Goal: Task Accomplishment & Management: Manage account settings

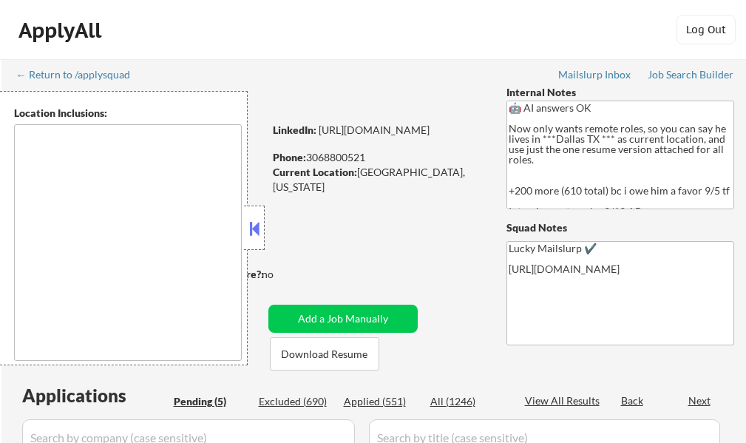
select select ""pending""
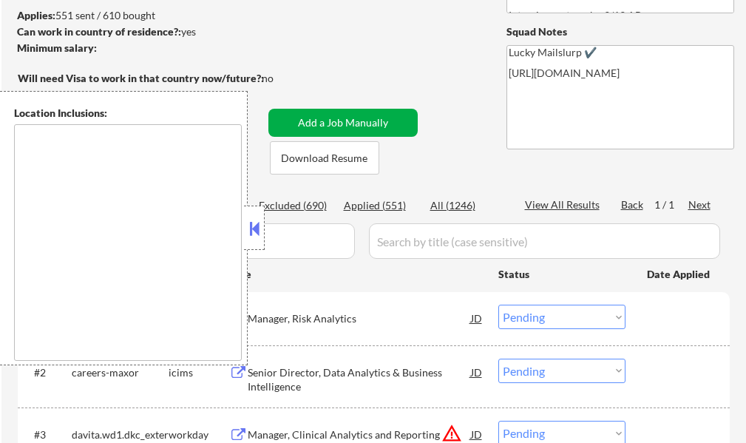
scroll to position [222, 0]
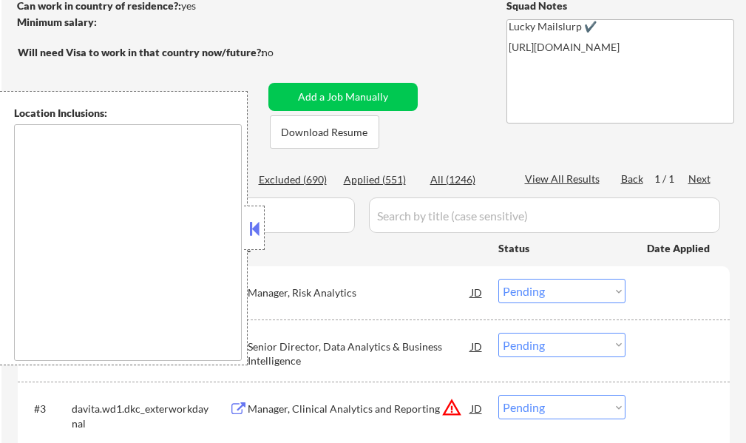
click at [259, 226] on button at bounding box center [254, 228] width 16 height 22
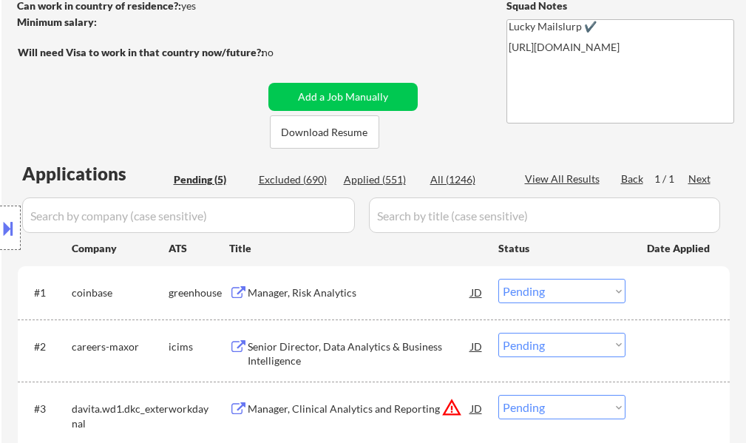
scroll to position [518, 0]
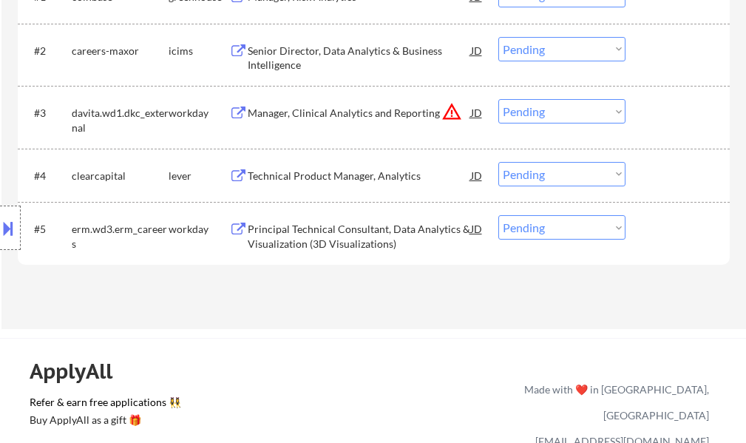
click at [307, 229] on div "Principal Technical Consultant, Data Analytics & Visualization (3D Visualizatio…" at bounding box center [359, 236] width 223 height 29
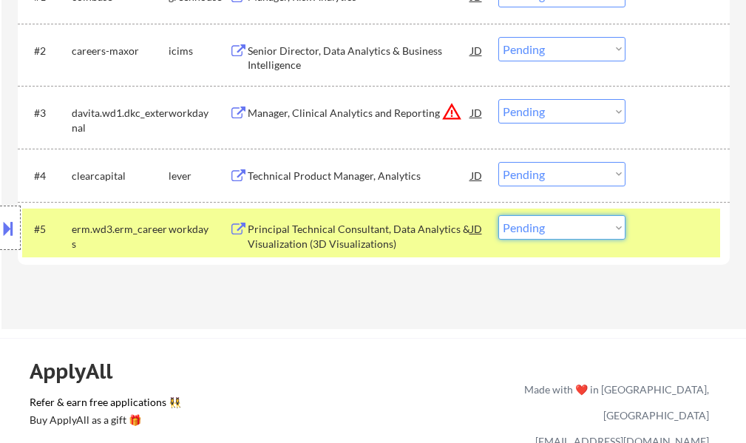
click at [539, 225] on select "Choose an option... Pending Applied Excluded (Questions) Excluded (Expired) Exc…" at bounding box center [562, 227] width 127 height 24
select select ""excluded__bad_match_""
click at [499, 215] on select "Choose an option... Pending Applied Excluded (Questions) Excluded (Expired) Exc…" at bounding box center [562, 227] width 127 height 24
click at [672, 232] on div at bounding box center [679, 228] width 65 height 27
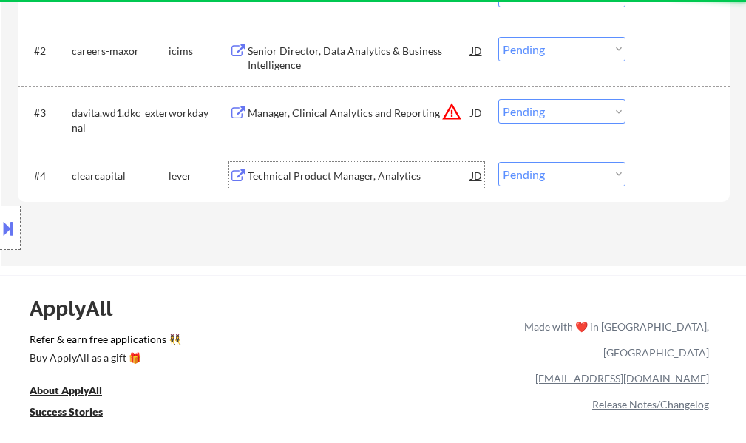
click at [379, 177] on div "Technical Product Manager, Analytics" at bounding box center [359, 176] width 223 height 15
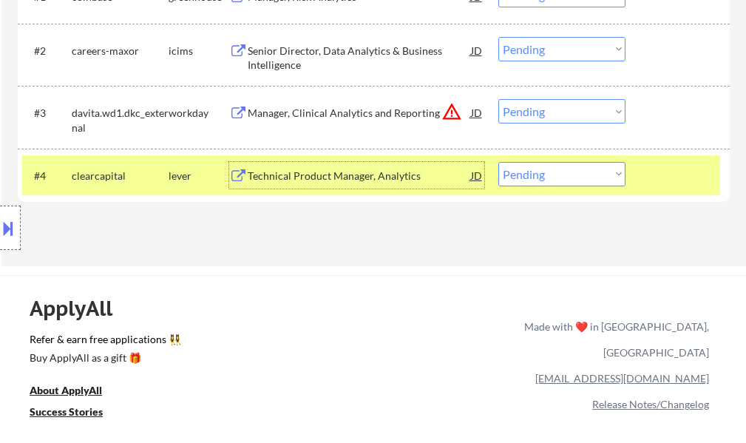
click at [521, 175] on select "Choose an option... Pending Applied Excluded (Questions) Excluded (Expired) Exc…" at bounding box center [562, 174] width 127 height 24
select select ""applied""
click at [499, 162] on select "Choose an option... Pending Applied Excluded (Questions) Excluded (Expired) Exc…" at bounding box center [562, 174] width 127 height 24
click at [650, 171] on div at bounding box center [679, 175] width 65 height 27
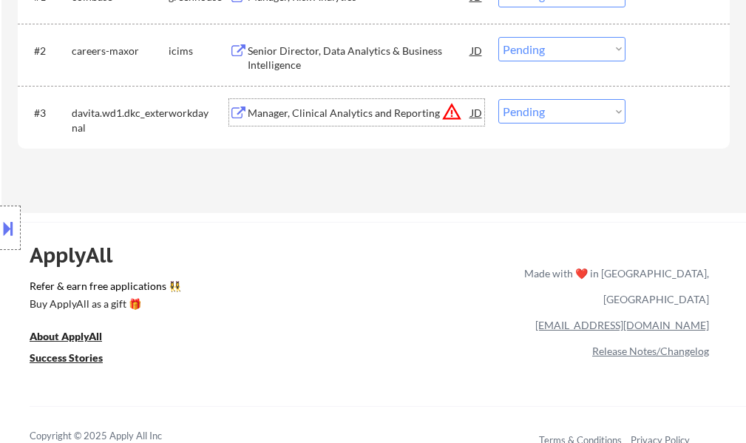
click at [384, 124] on div "Manager, Clinical Analytics and Reporting" at bounding box center [359, 112] width 223 height 27
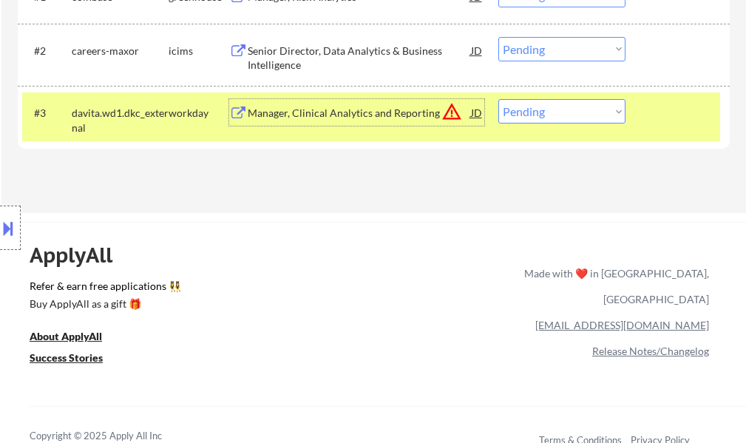
click at [657, 101] on div at bounding box center [679, 112] width 65 height 27
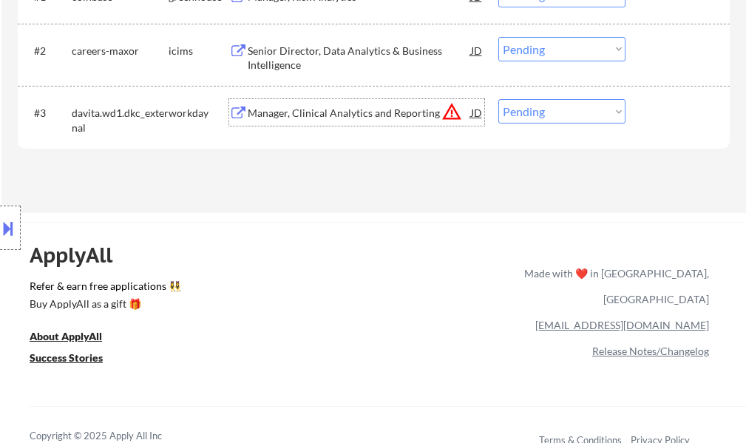
click at [378, 115] on div "Manager, Clinical Analytics and Reporting" at bounding box center [359, 113] width 223 height 15
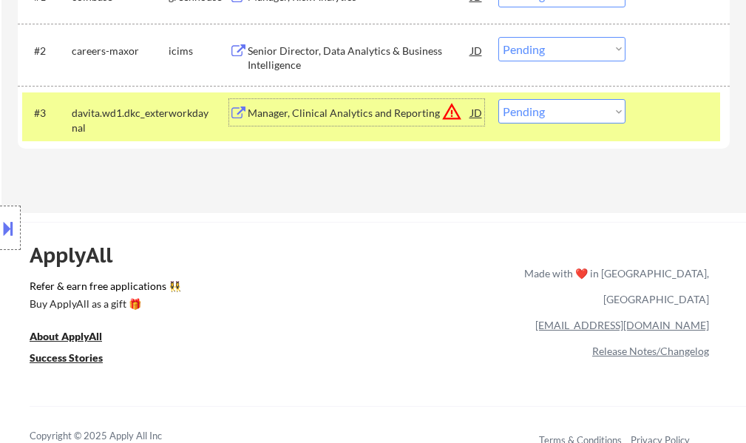
click at [635, 107] on div "#3 davita.wd1.dkc_external workday Manager, Clinical Analytics and Reporting JD…" at bounding box center [371, 116] width 698 height 49
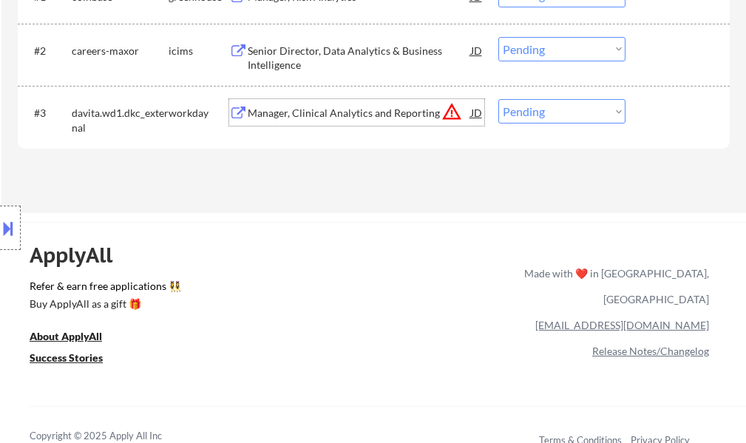
click at [390, 105] on div "Manager, Clinical Analytics and Reporting" at bounding box center [359, 112] width 223 height 27
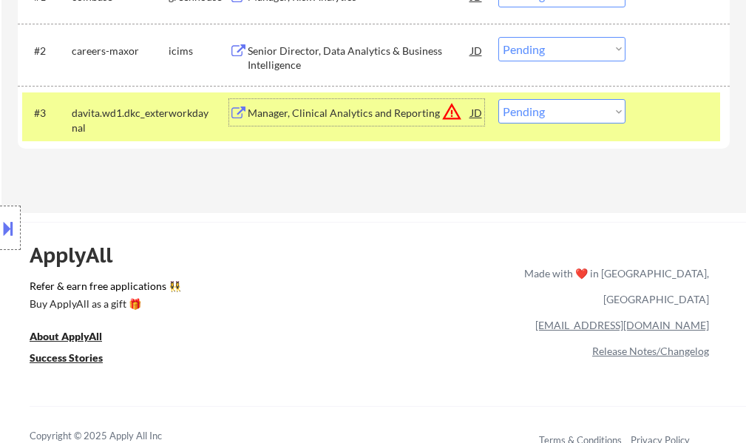
click at [576, 105] on select "Choose an option... Pending Applied Excluded (Questions) Excluded (Expired) Exc…" at bounding box center [562, 111] width 127 height 24
select select ""excluded__location_""
click at [499, 99] on select "Choose an option... Pending Applied Excluded (Questions) Excluded (Expired) Exc…" at bounding box center [562, 111] width 127 height 24
click at [651, 114] on div at bounding box center [679, 112] width 65 height 27
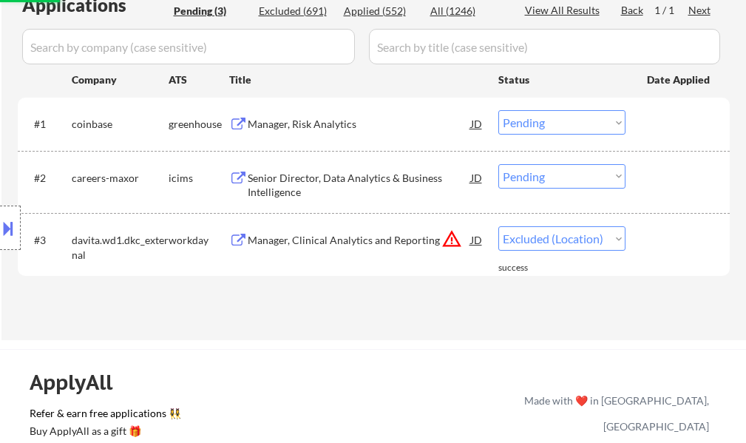
scroll to position [370, 0]
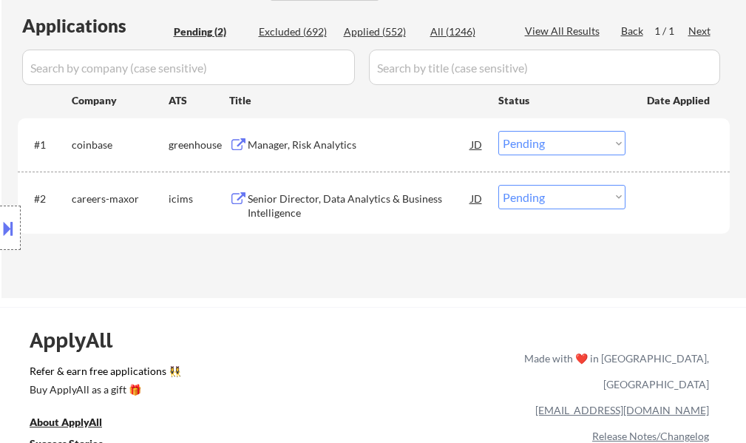
click at [300, 147] on div "Manager, Risk Analytics" at bounding box center [359, 145] width 223 height 15
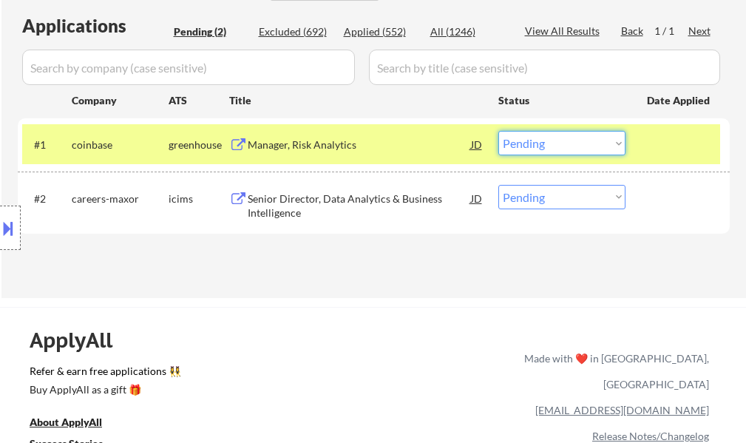
click at [517, 151] on select "Choose an option... Pending Applied Excluded (Questions) Excluded (Expired) Exc…" at bounding box center [562, 143] width 127 height 24
click at [499, 131] on select "Choose an option... Pending Applied Excluded (Questions) Excluded (Expired) Exc…" at bounding box center [562, 143] width 127 height 24
click at [666, 130] on div "#1 coinbase greenhouse Manager, Risk Analytics JD Choose an option... Pending A…" at bounding box center [371, 144] width 698 height 40
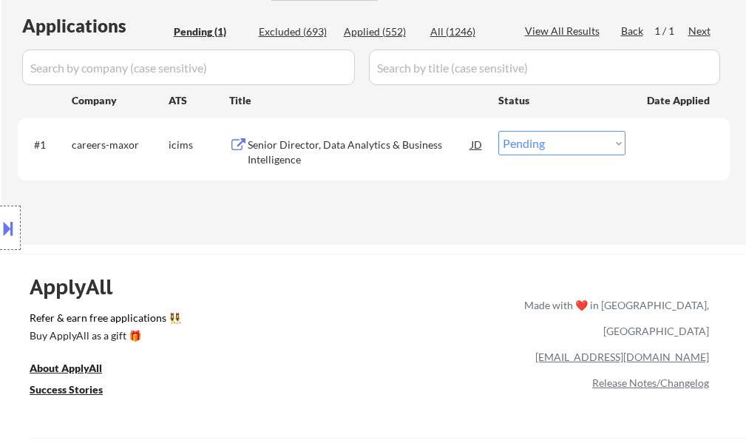
click at [314, 138] on div "Senior Director, Data Analytics & Business Intelligence" at bounding box center [359, 152] width 223 height 29
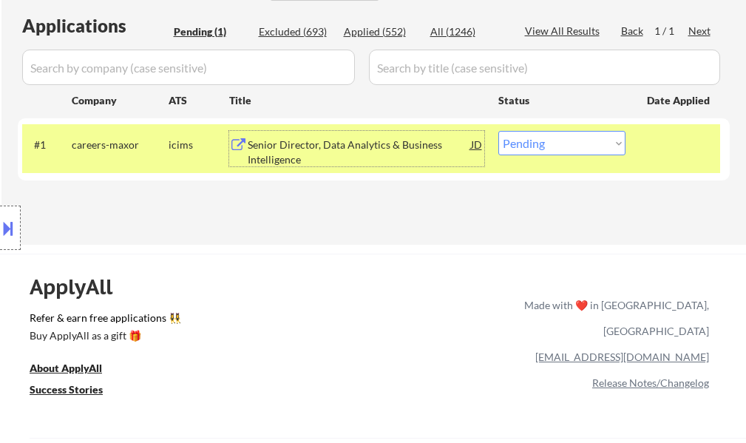
click at [553, 141] on select "Choose an option... Pending Applied Excluded (Questions) Excluded (Expired) Exc…" at bounding box center [562, 143] width 127 height 24
select select ""excluded__expired_""
click at [499, 131] on select "Choose an option... Pending Applied Excluded (Questions) Excluded (Expired) Exc…" at bounding box center [562, 143] width 127 height 24
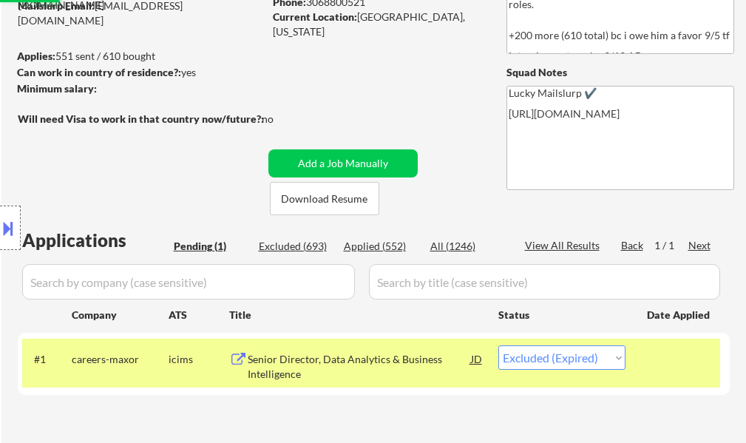
scroll to position [148, 0]
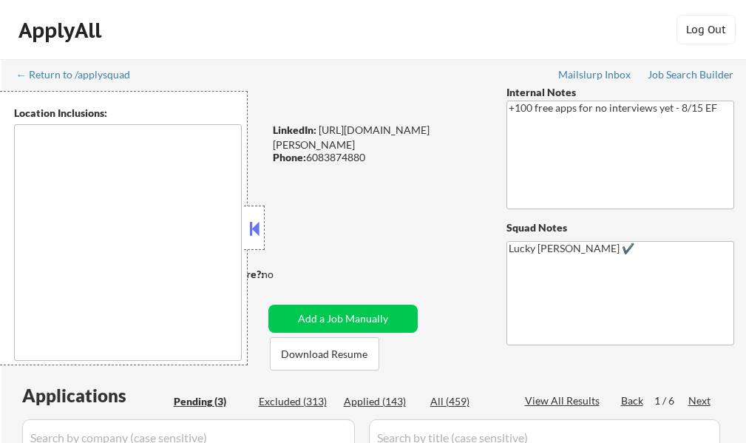
type textarea "remote"
select select ""pending""
click at [261, 234] on button at bounding box center [254, 228] width 16 height 22
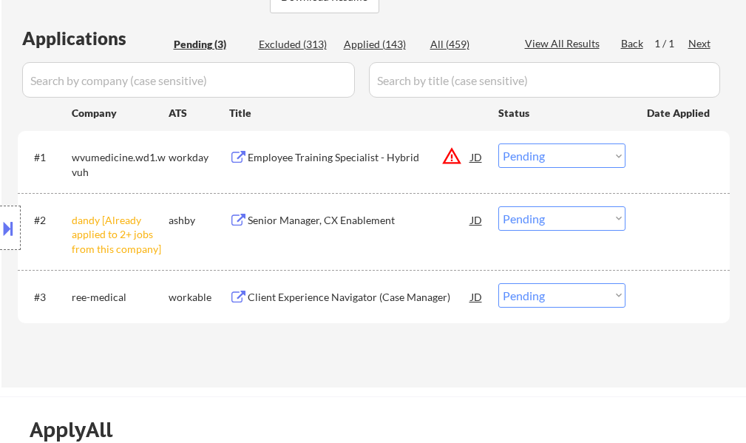
scroll to position [370, 0]
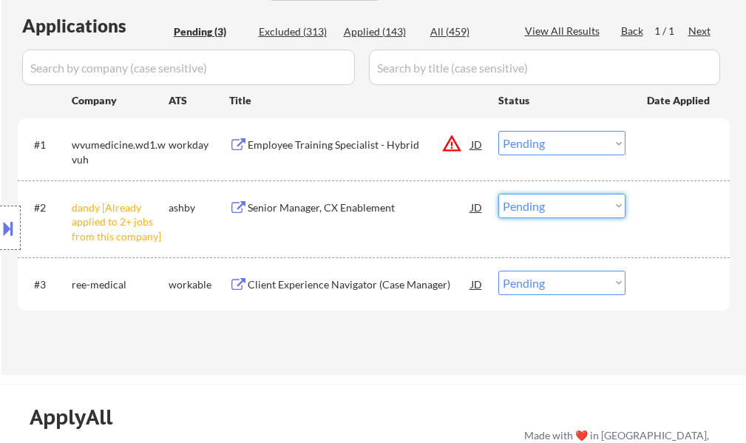
click at [529, 206] on select "Choose an option... Pending Applied Excluded (Questions) Excluded (Expired) Exc…" at bounding box center [562, 206] width 127 height 24
click at [499, 194] on select "Choose an option... Pending Applied Excluded (Questions) Excluded (Expired) Exc…" at bounding box center [562, 206] width 127 height 24
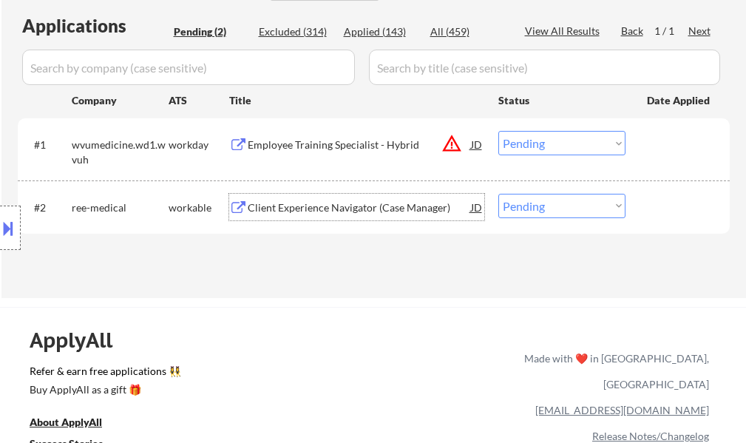
click at [292, 200] on div "Client Experience Navigator (Case Manager)" at bounding box center [359, 207] width 223 height 15
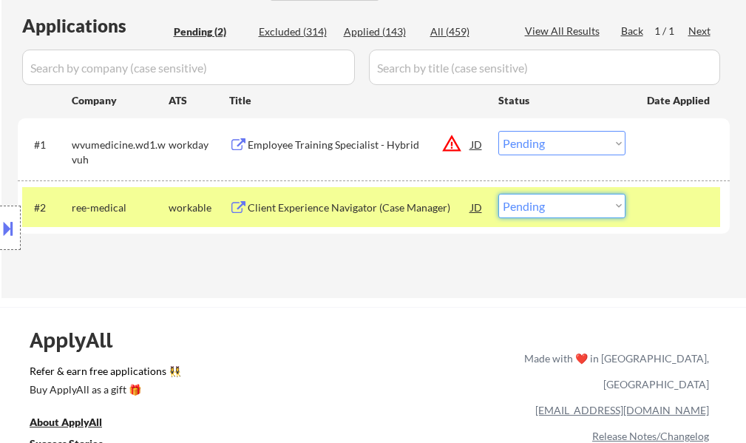
click at [567, 203] on select "Choose an option... Pending Applied Excluded (Questions) Excluded (Expired) Exc…" at bounding box center [562, 206] width 127 height 24
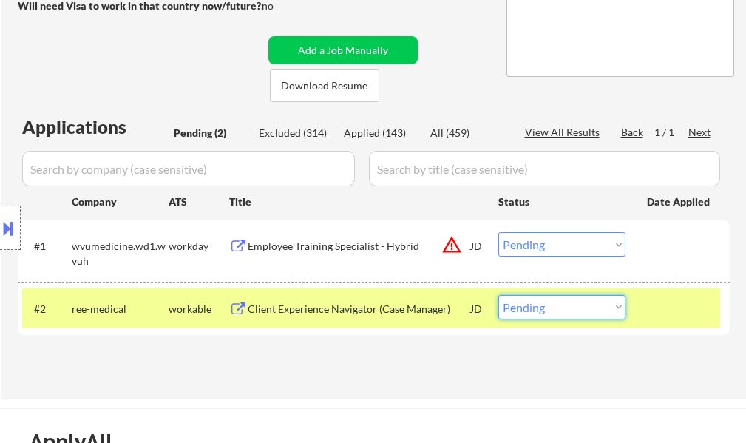
scroll to position [444, 0]
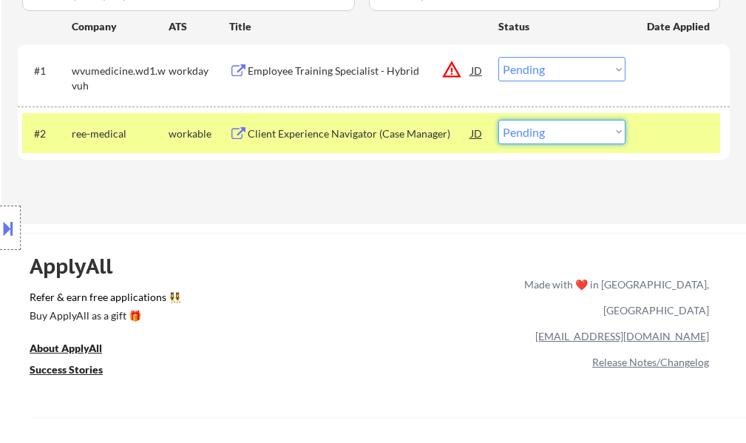
click at [578, 127] on select "Choose an option... Pending Applied Excluded (Questions) Excluded (Expired) Exc…" at bounding box center [562, 132] width 127 height 24
select select ""excluded__salary_""
click at [499, 120] on select "Choose an option... Pending Applied Excluded (Questions) Excluded (Expired) Exc…" at bounding box center [562, 132] width 127 height 24
click at [683, 135] on div at bounding box center [679, 133] width 65 height 27
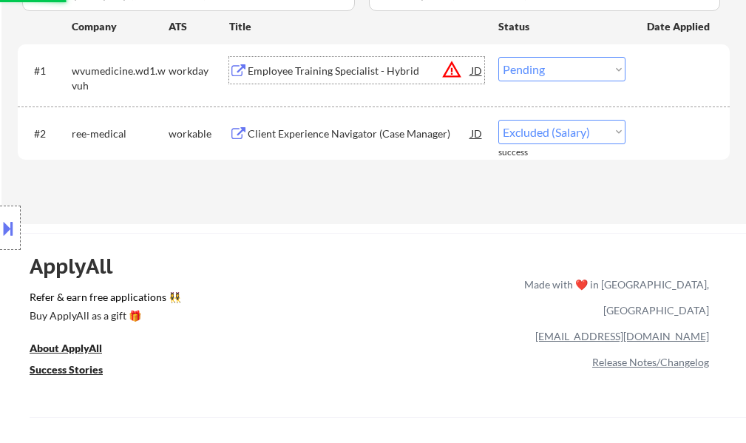
click at [353, 70] on div "Employee Training Specialist - Hybrid" at bounding box center [359, 71] width 223 height 15
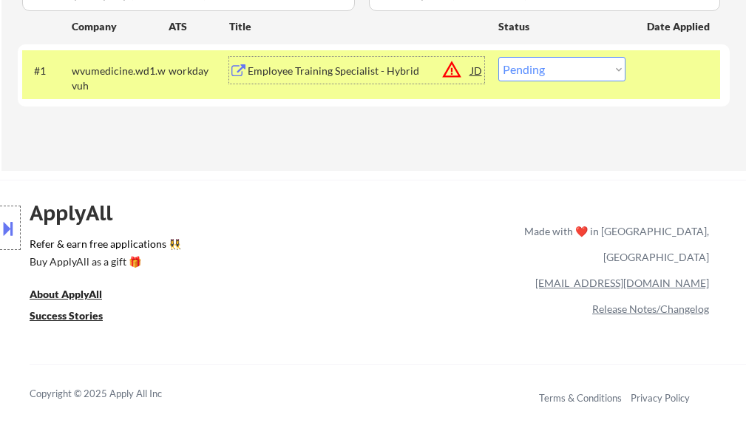
click at [353, 61] on div "Employee Training Specialist - Hybrid" at bounding box center [359, 70] width 223 height 27
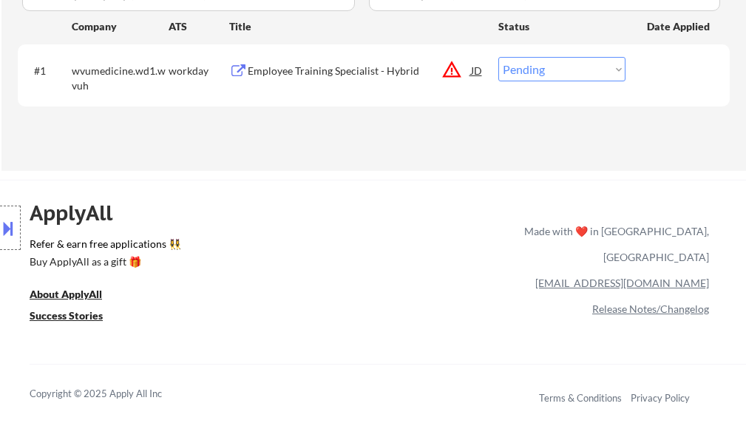
click at [13, 238] on button at bounding box center [8, 228] width 16 height 24
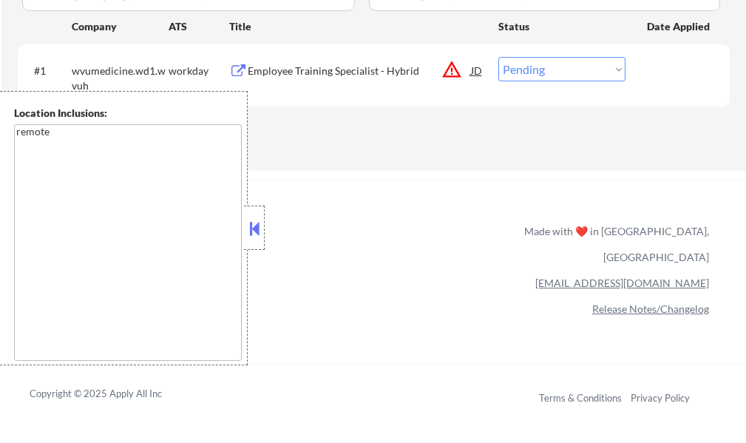
click at [13, 236] on div "Location Inclusions: remote" at bounding box center [124, 228] width 248 height 274
click at [560, 61] on select "Choose an option... Pending Applied Excluded (Questions) Excluded (Expired) Exc…" at bounding box center [562, 69] width 127 height 24
select select ""excluded__location_""
click at [499, 57] on select "Choose an option... Pending Applied Excluded (Questions) Excluded (Expired) Exc…" at bounding box center [562, 69] width 127 height 24
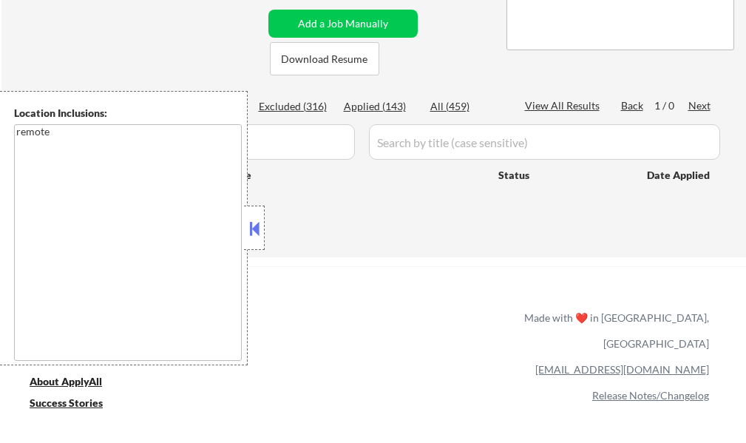
scroll to position [296, 0]
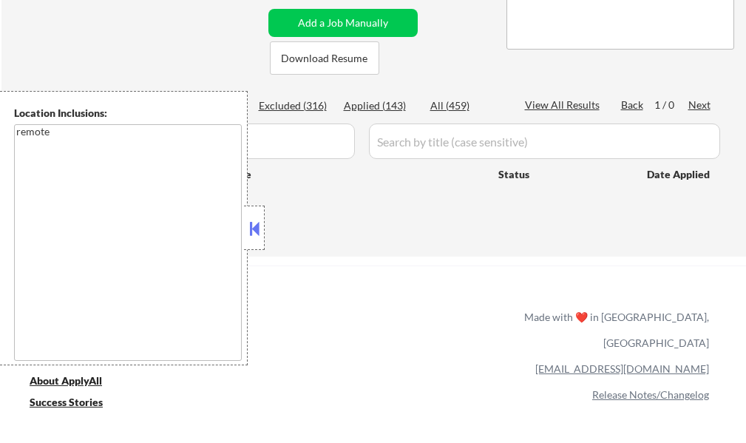
click at [249, 218] on button at bounding box center [254, 228] width 16 height 22
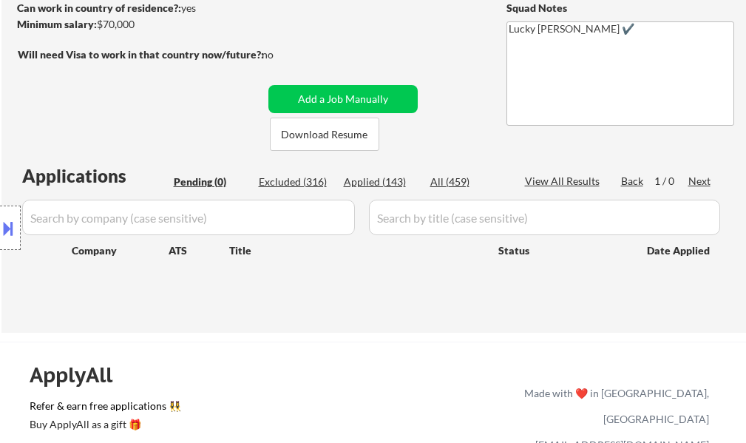
scroll to position [74, 0]
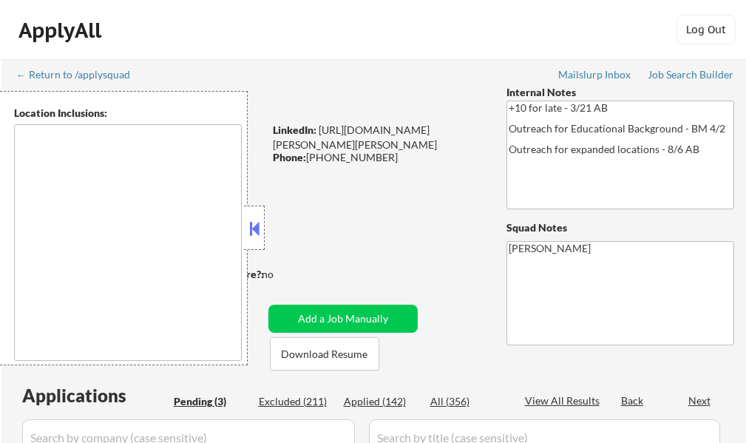
select select ""pending""
type textarea "[GEOGRAPHIC_DATA], [GEOGRAPHIC_DATA] [GEOGRAPHIC_DATA][PERSON_NAME], [GEOGRAPHI…"
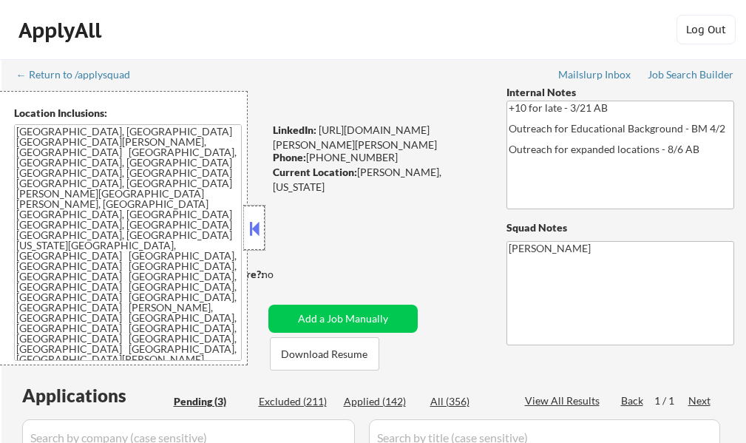
click at [244, 234] on div at bounding box center [254, 228] width 21 height 44
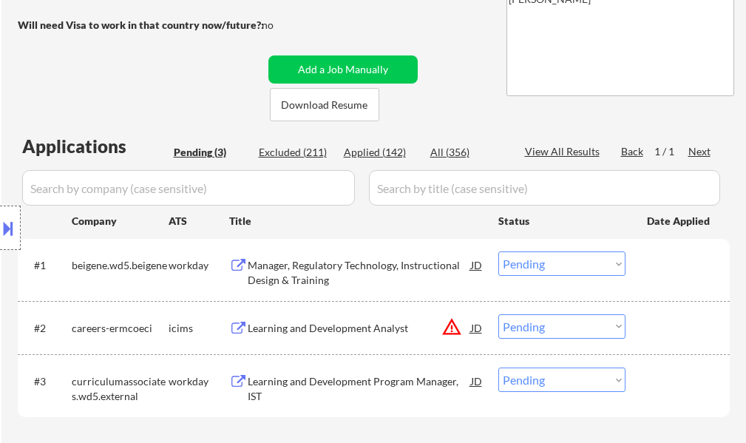
scroll to position [222, 0]
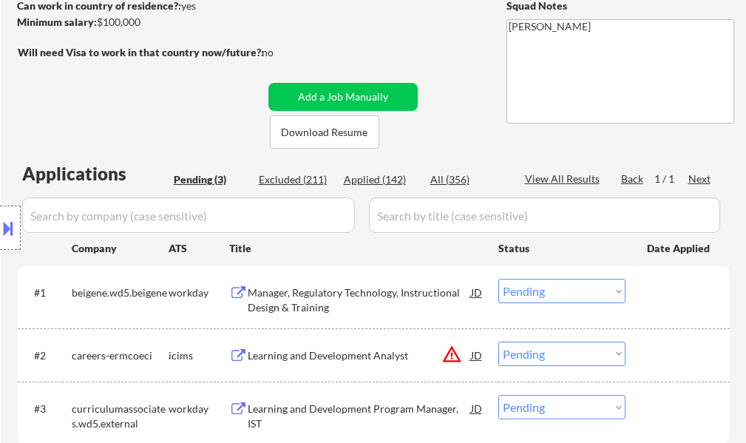
click at [602, 347] on select "Choose an option... Pending Applied Excluded (Questions) Excluded (Expired) Exc…" at bounding box center [562, 354] width 127 height 24
click at [499, 342] on select "Choose an option... Pending Applied Excluded (Questions) Excluded (Expired) Exc…" at bounding box center [562, 354] width 127 height 24
click at [651, 370] on div "#2 careers-ermcoeci icims Learning and Development Analyst JD warning_amber Cho…" at bounding box center [371, 355] width 698 height 40
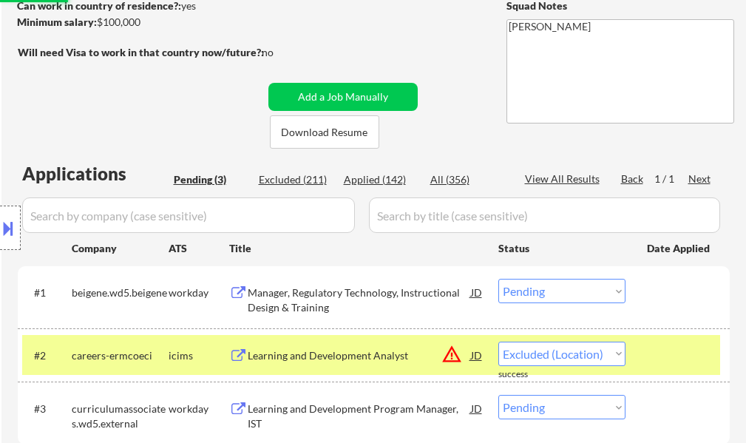
select select ""pending""
click at [664, 361] on div at bounding box center [679, 355] width 65 height 27
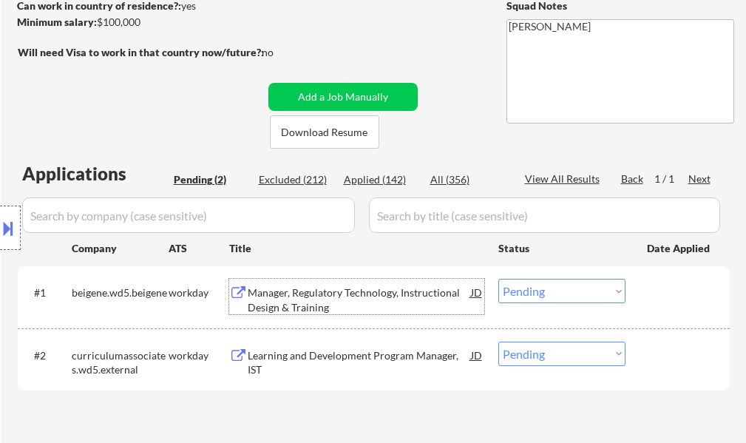
click at [354, 291] on div "Manager, Regulatory Technology, Instructional Design & Training" at bounding box center [359, 300] width 223 height 29
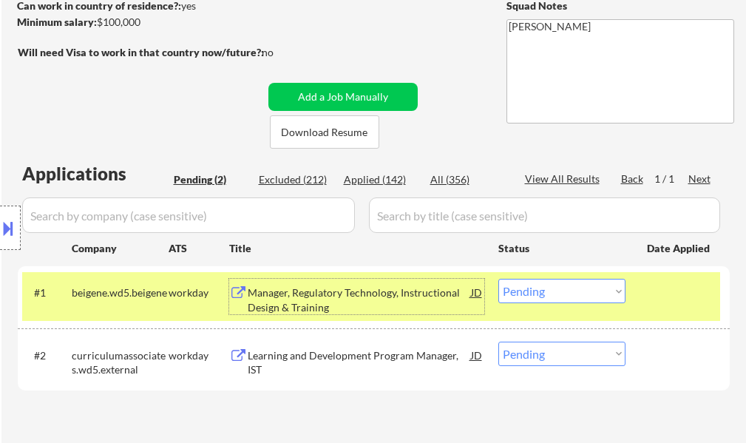
click at [640, 302] on div "#1 beigene.wd5.beigene workday Manager, Regulatory Technology, Instructional De…" at bounding box center [371, 296] width 698 height 49
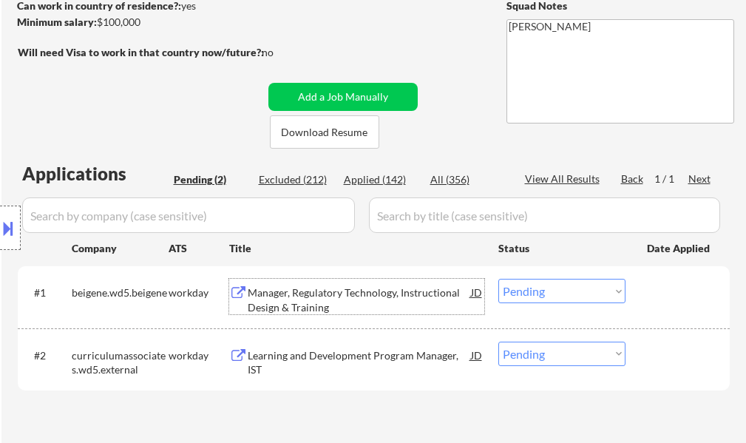
click at [411, 300] on div "Manager, Regulatory Technology, Instructional Design & Training" at bounding box center [359, 300] width 223 height 29
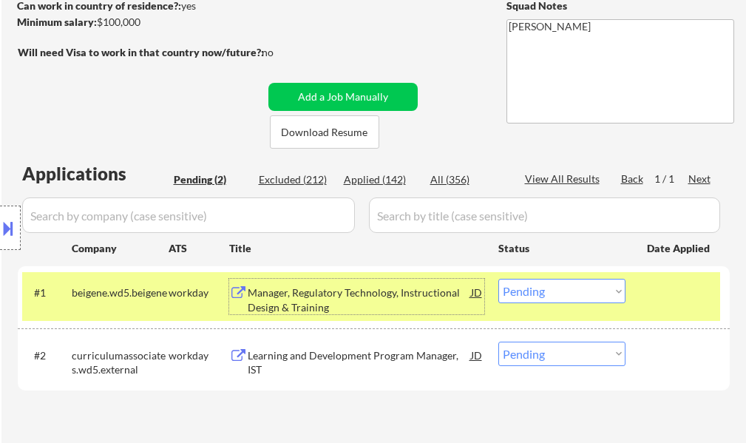
click at [403, 297] on div "Manager, Regulatory Technology, Instructional Design & Training" at bounding box center [359, 300] width 223 height 29
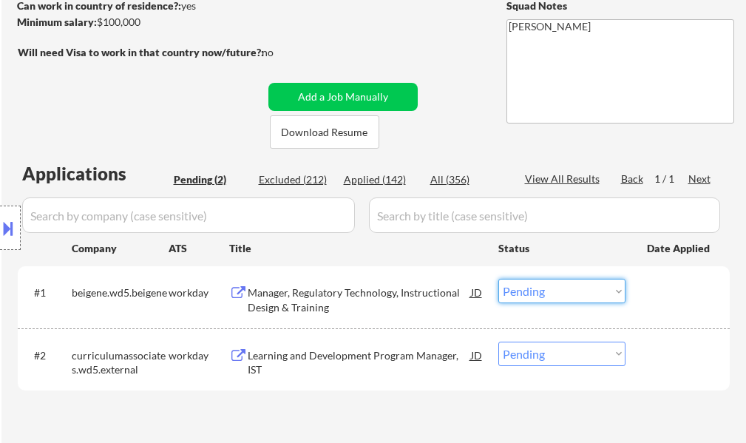
click at [523, 298] on select "Choose an option... Pending Applied Excluded (Questions) Excluded (Expired) Exc…" at bounding box center [562, 291] width 127 height 24
click at [499, 279] on select "Choose an option... Pending Applied Excluded (Questions) Excluded (Expired) Exc…" at bounding box center [562, 291] width 127 height 24
click at [655, 283] on div at bounding box center [679, 292] width 65 height 27
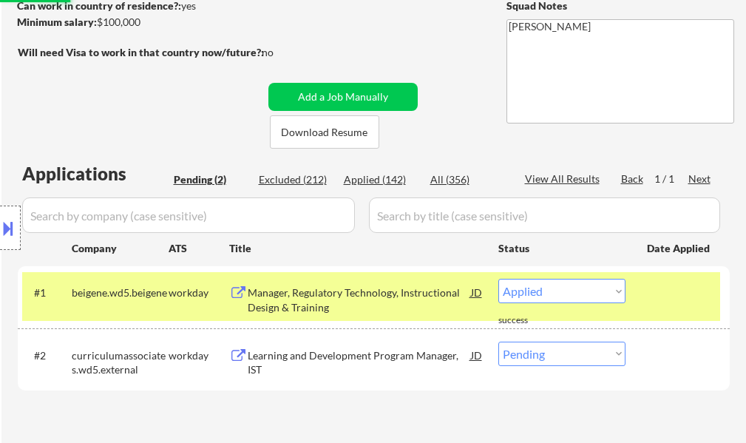
click at [655, 284] on div at bounding box center [679, 292] width 65 height 27
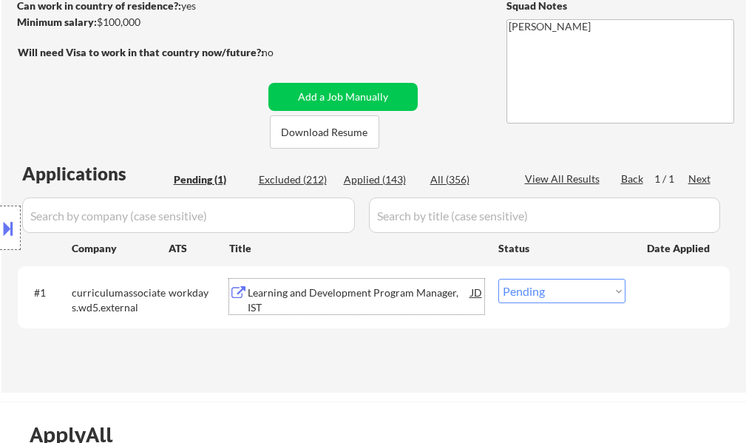
click at [339, 309] on div "Learning and Development Program Manager, IST" at bounding box center [359, 300] width 223 height 29
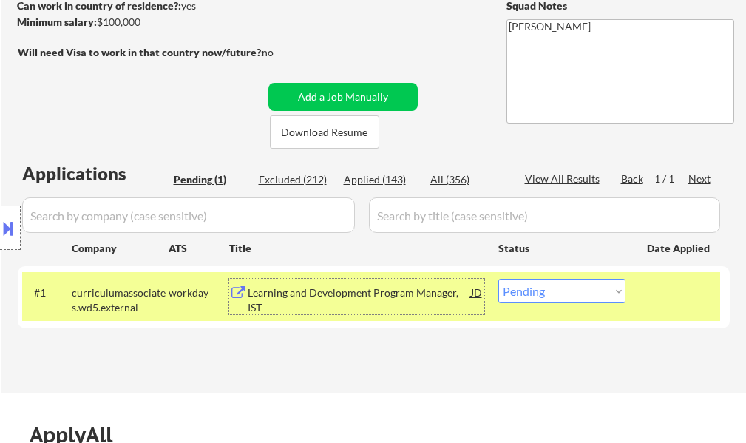
click at [523, 289] on select "Choose an option... Pending Applied Excluded (Questions) Excluded (Expired) Exc…" at bounding box center [562, 291] width 127 height 24
select select ""applied""
click at [499, 279] on select "Choose an option... Pending Applied Excluded (Questions) Excluded (Expired) Exc…" at bounding box center [562, 291] width 127 height 24
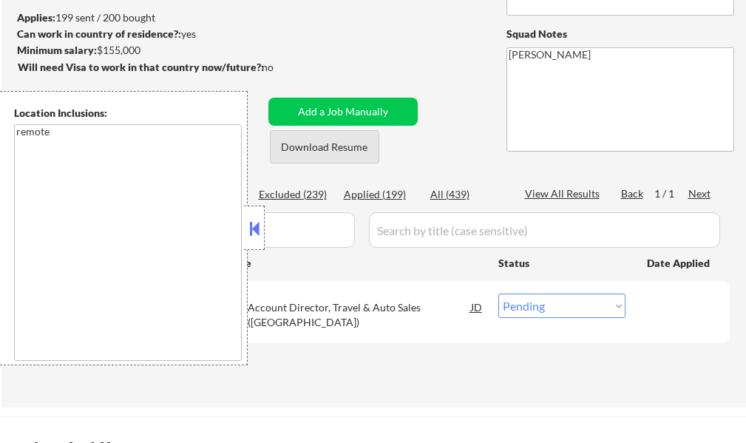
scroll to position [222, 0]
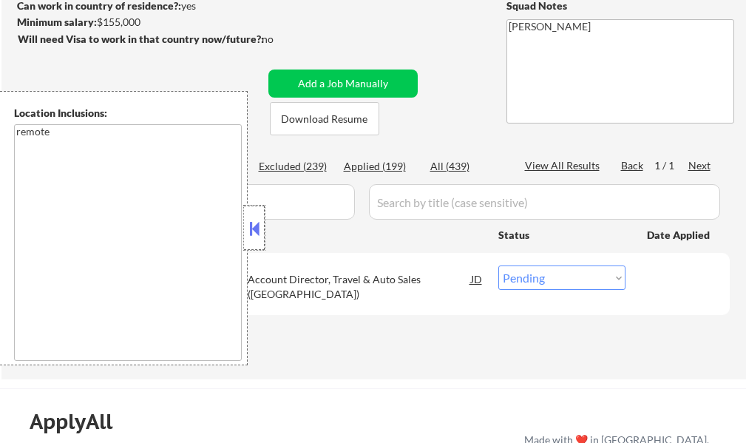
click at [257, 240] on div at bounding box center [254, 228] width 21 height 44
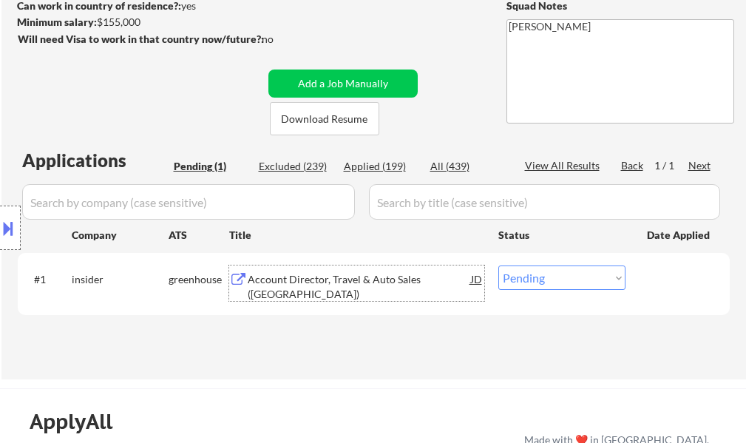
click at [269, 283] on div "Account Director, Travel & Auto Sales (West Coast)" at bounding box center [359, 286] width 223 height 29
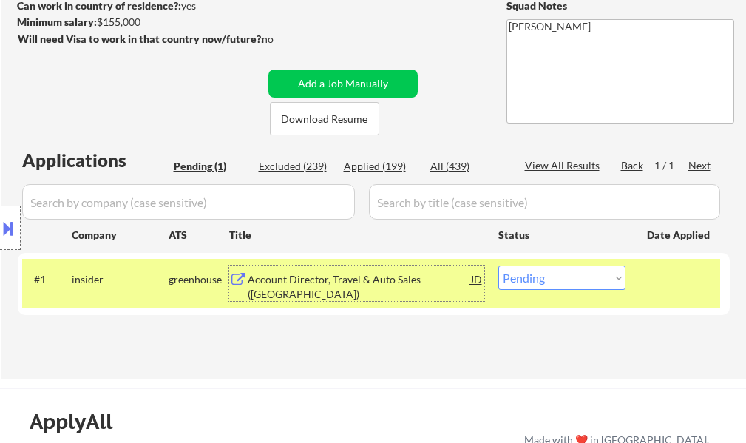
click at [556, 274] on select "Choose an option... Pending Applied Excluded (Questions) Excluded (Expired) Exc…" at bounding box center [562, 278] width 127 height 24
select select ""applied""
click at [499, 266] on select "Choose an option... Pending Applied Excluded (Questions) Excluded (Expired) Exc…" at bounding box center [562, 278] width 127 height 24
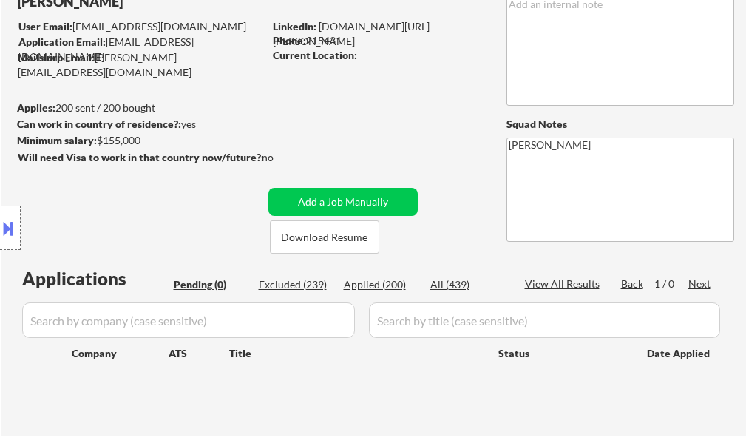
scroll to position [0, 0]
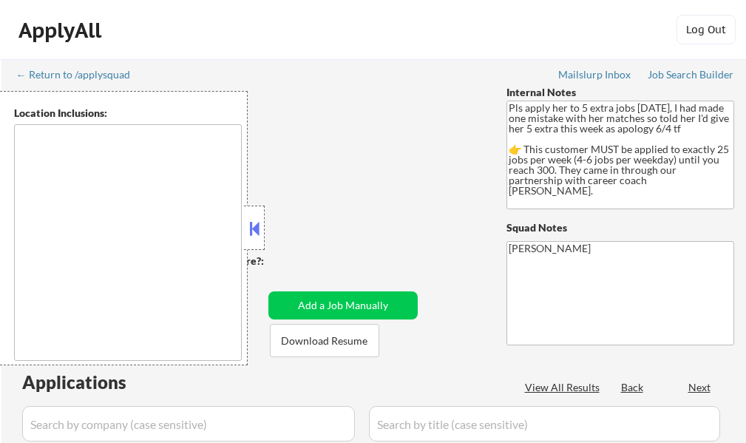
select select ""pending""
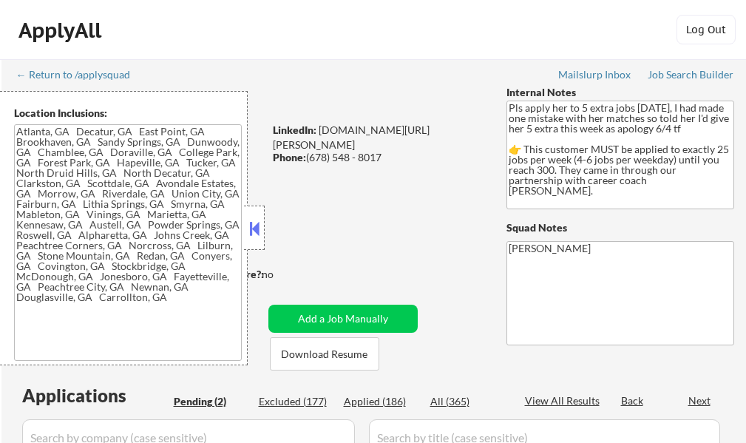
type textarea "[GEOGRAPHIC_DATA], [GEOGRAPHIC_DATA] [GEOGRAPHIC_DATA], [GEOGRAPHIC_DATA] [GEOG…"
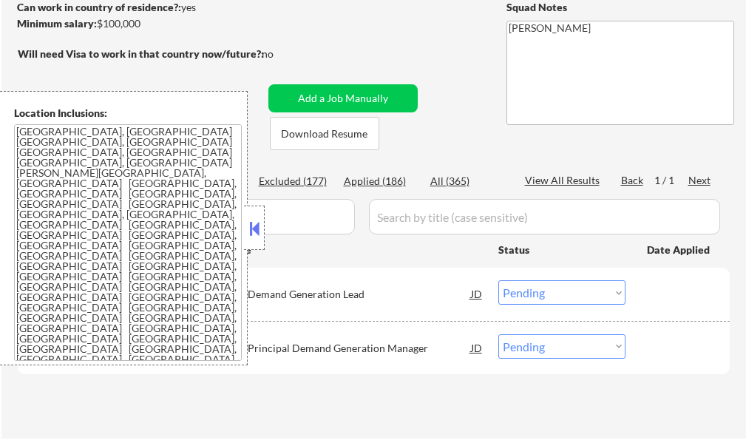
scroll to position [222, 0]
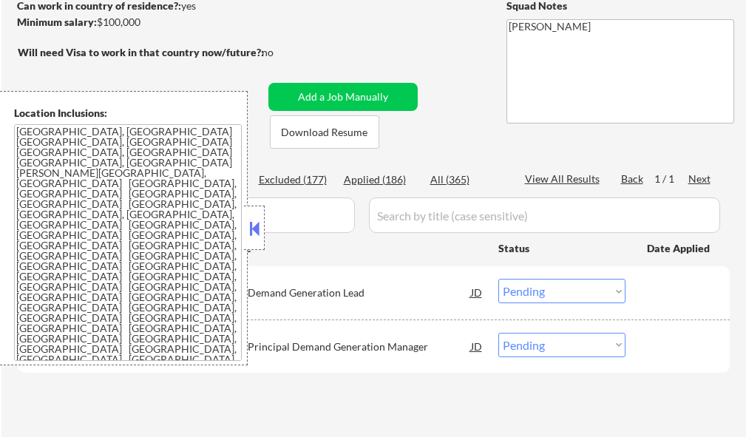
click at [258, 229] on button at bounding box center [254, 228] width 16 height 22
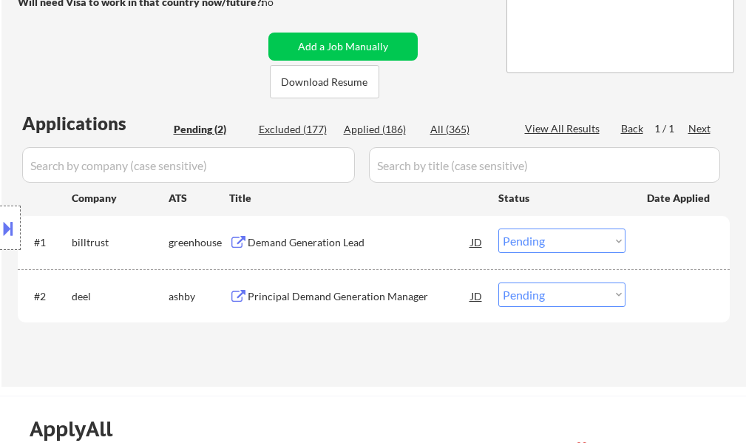
scroll to position [296, 0]
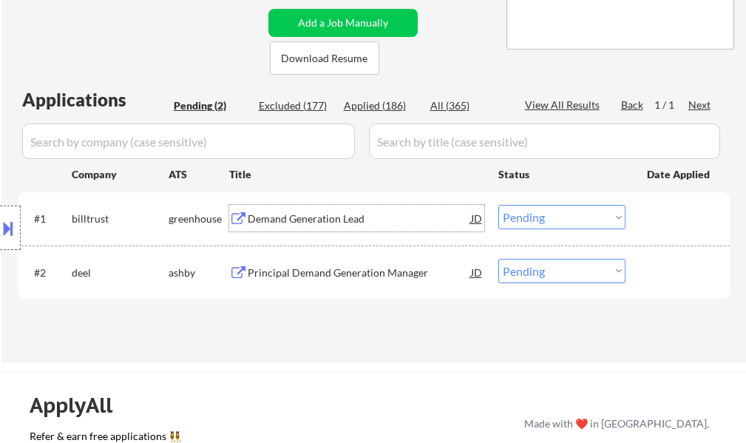
click at [294, 217] on div "Demand Generation Lead" at bounding box center [359, 219] width 223 height 15
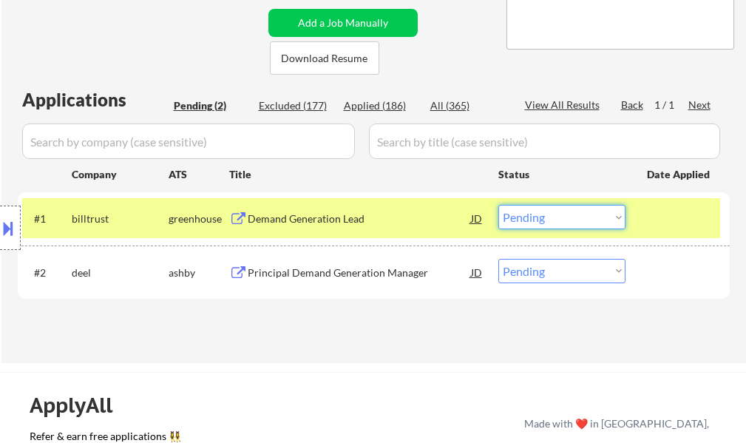
click at [557, 214] on select "Choose an option... Pending Applied Excluded (Questions) Excluded (Expired) Exc…" at bounding box center [562, 217] width 127 height 24
click at [499, 205] on select "Choose an option... Pending Applied Excluded (Questions) Excluded (Expired) Exc…" at bounding box center [562, 217] width 127 height 24
select select ""pending""
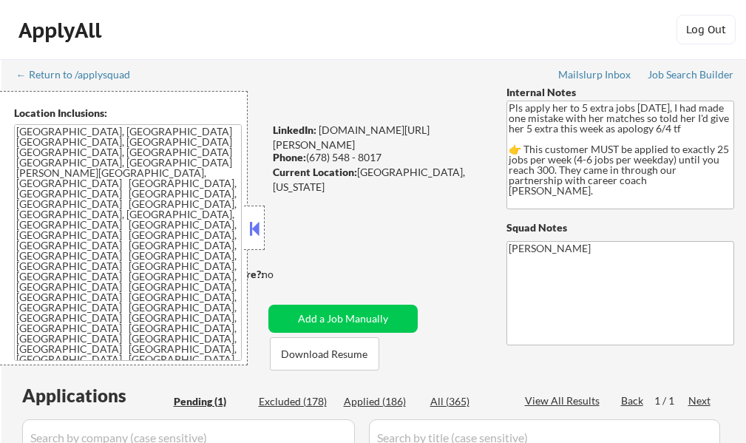
click at [251, 243] on div at bounding box center [254, 228] width 21 height 44
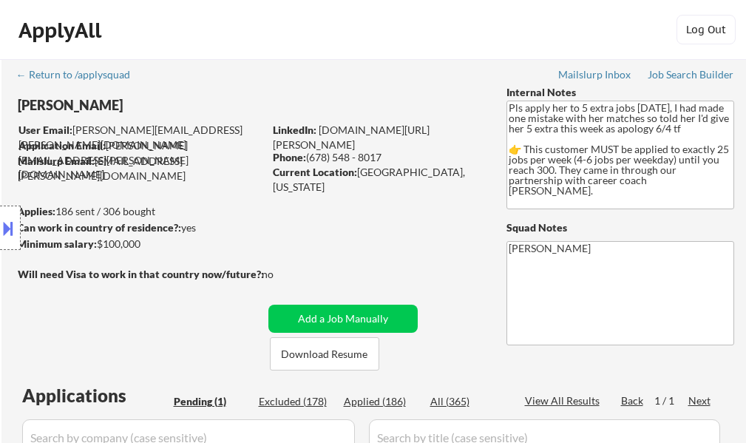
scroll to position [222, 0]
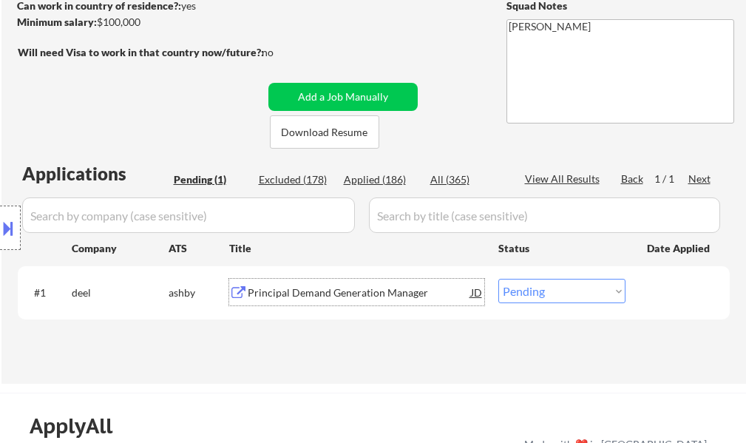
click at [301, 297] on div "Principal Demand Generation Manager" at bounding box center [359, 293] width 223 height 15
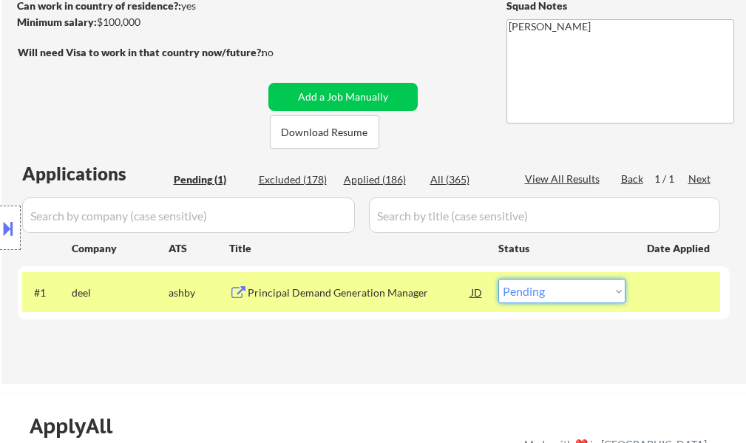
click at [544, 292] on select "Choose an option... Pending Applied Excluded (Questions) Excluded (Expired) Exc…" at bounding box center [562, 291] width 127 height 24
select select ""excluded__expired_""
click at [499, 279] on select "Choose an option... Pending Applied Excluded (Questions) Excluded (Expired) Exc…" at bounding box center [562, 291] width 127 height 24
click at [677, 290] on div at bounding box center [679, 292] width 65 height 27
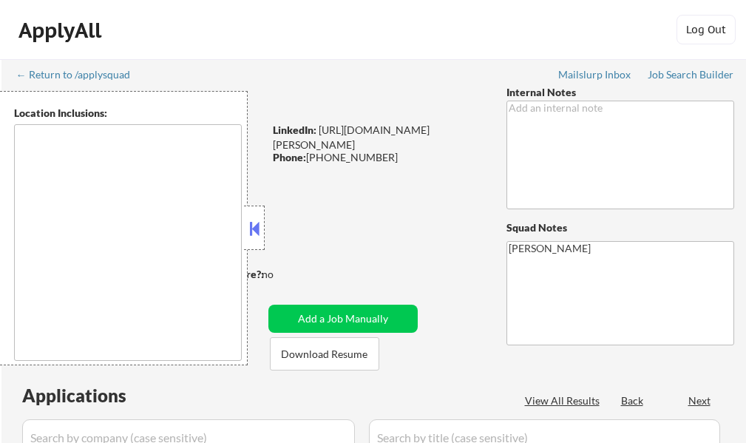
select select ""pending""
type textarea "[GEOGRAPHIC_DATA], [GEOGRAPHIC_DATA], [GEOGRAPHIC_DATA] [GEOGRAPHIC_DATA], [GEO…"
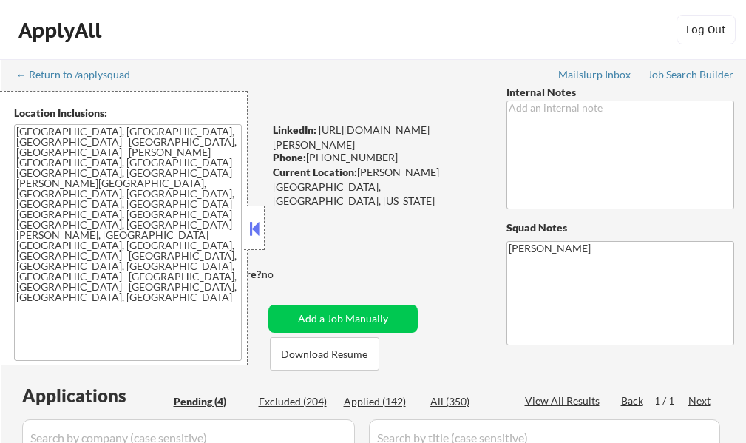
click at [259, 226] on button at bounding box center [254, 228] width 16 height 22
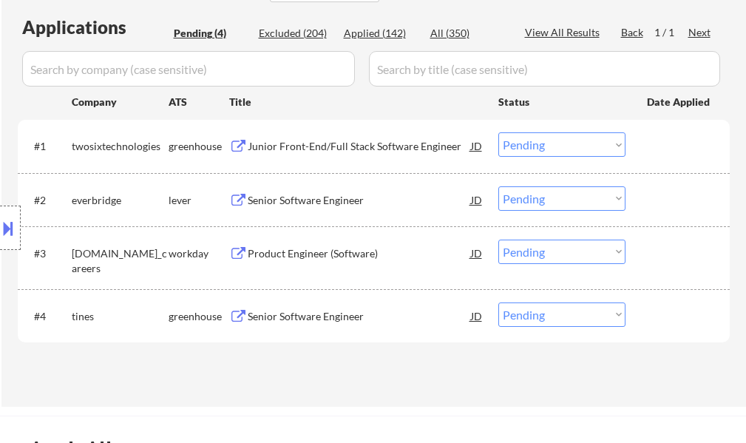
scroll to position [370, 0]
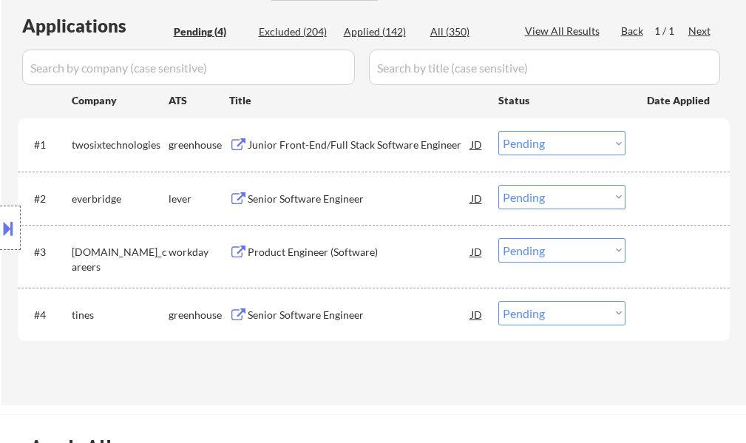
click at [298, 205] on div "Senior Software Engineer" at bounding box center [359, 199] width 223 height 15
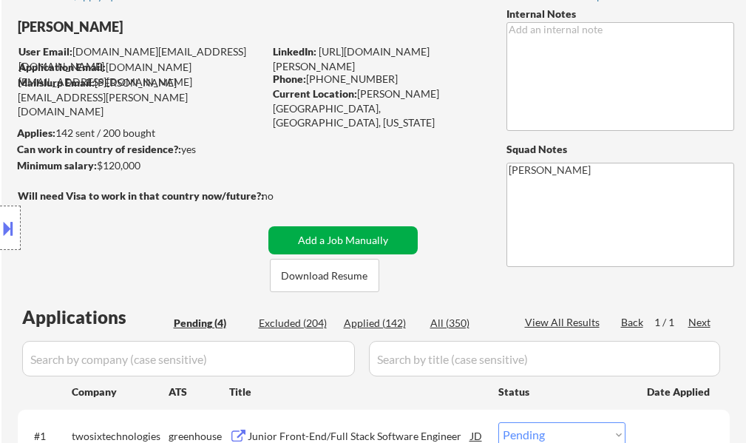
scroll to position [296, 0]
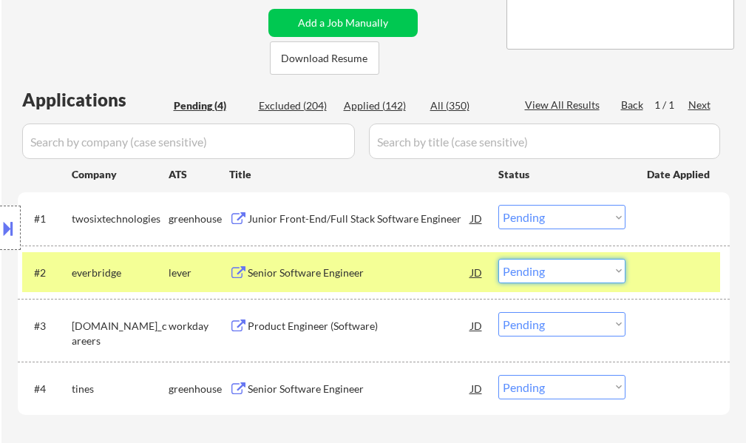
click at [528, 274] on select "Choose an option... Pending Applied Excluded (Questions) Excluded (Expired) Exc…" at bounding box center [562, 271] width 127 height 24
click at [499, 259] on select "Choose an option... Pending Applied Excluded (Questions) Excluded (Expired) Exc…" at bounding box center [562, 271] width 127 height 24
click at [651, 280] on div at bounding box center [679, 272] width 65 height 27
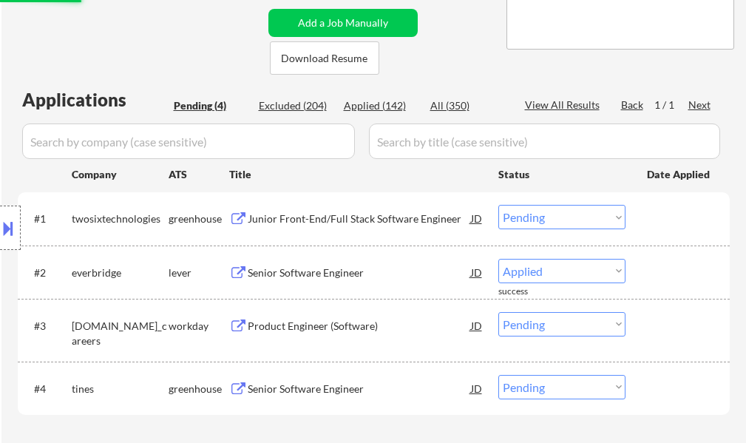
select select ""pending""
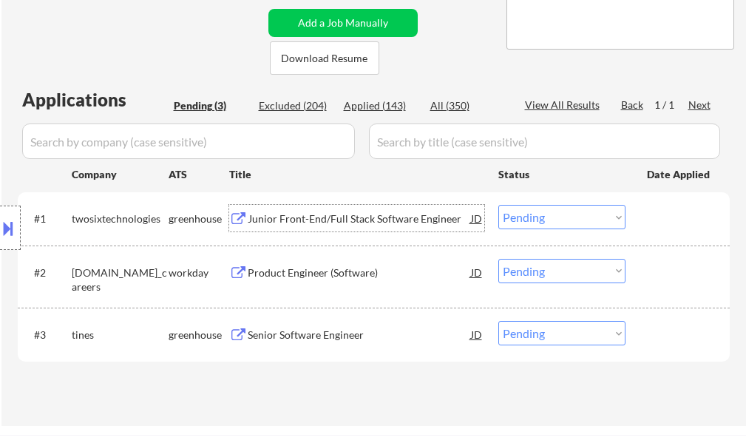
click at [348, 223] on div "Junior Front-End/Full Stack Software Engineer" at bounding box center [359, 219] width 223 height 15
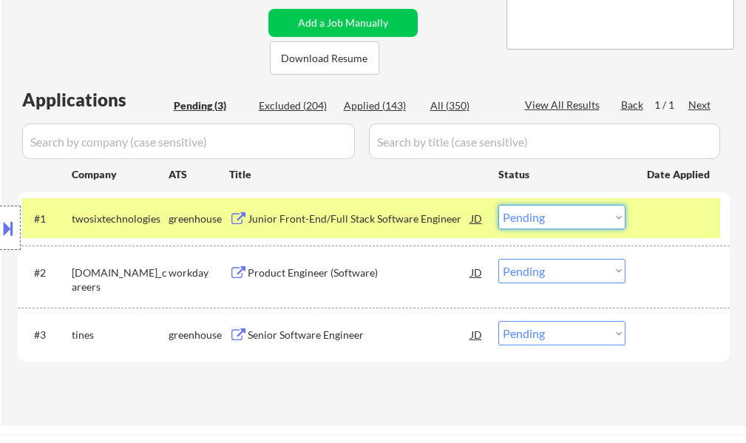
click at [514, 217] on select "Choose an option... Pending Applied Excluded (Questions) Excluded (Expired) Exc…" at bounding box center [562, 217] width 127 height 24
click at [499, 205] on select "Choose an option... Pending Applied Excluded (Questions) Excluded (Expired) Exc…" at bounding box center [562, 217] width 127 height 24
click at [653, 224] on div at bounding box center [679, 218] width 65 height 27
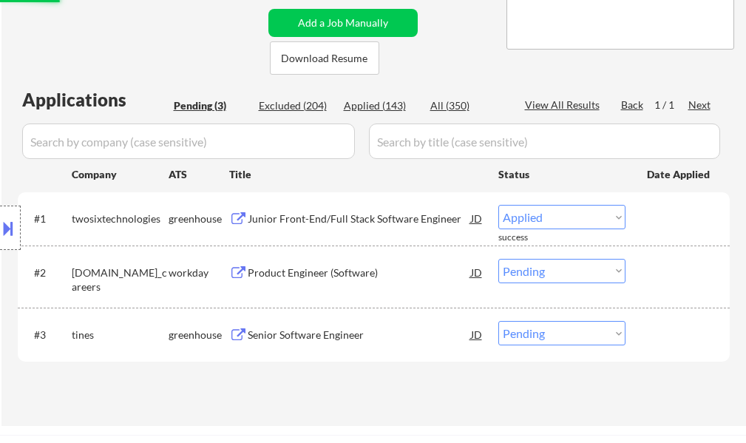
select select ""pending""
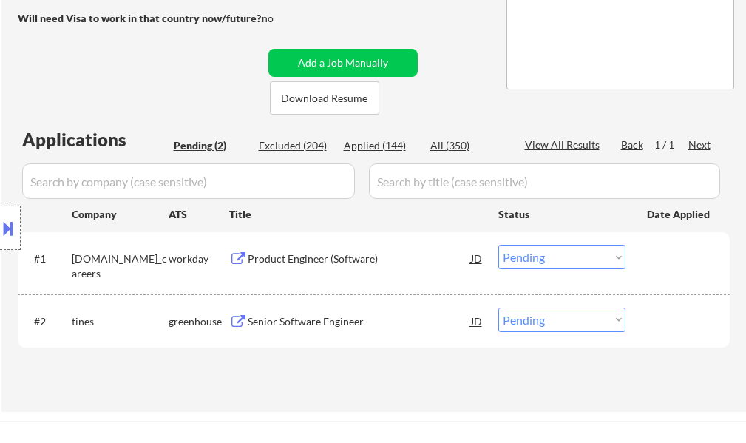
scroll to position [370, 0]
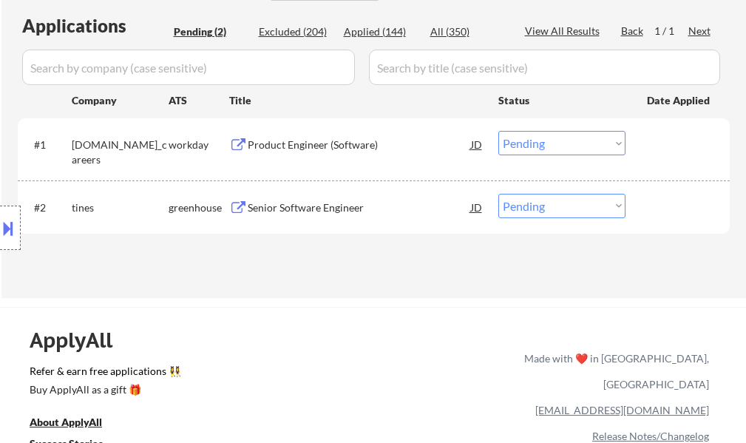
click at [245, 209] on div "Location Inclusions: Charleston, SC Mount Pleasant, SC North Charleston, SC Jam…" at bounding box center [132, 228] width 265 height 274
click at [309, 208] on div "Senior Software Engineer" at bounding box center [359, 207] width 223 height 15
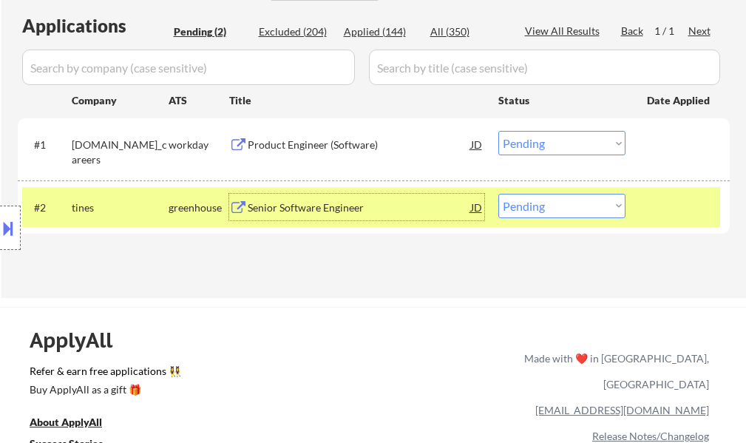
click at [513, 206] on select "Choose an option... Pending Applied Excluded (Questions) Excluded (Expired) Exc…" at bounding box center [562, 206] width 127 height 24
select select ""applied""
click at [499, 194] on select "Choose an option... Pending Applied Excluded (Questions) Excluded (Expired) Exc…" at bounding box center [562, 206] width 127 height 24
click at [640, 203] on div "#2 tines greenhouse Senior Software Engineer JD Choose an option... Pending App…" at bounding box center [371, 207] width 698 height 40
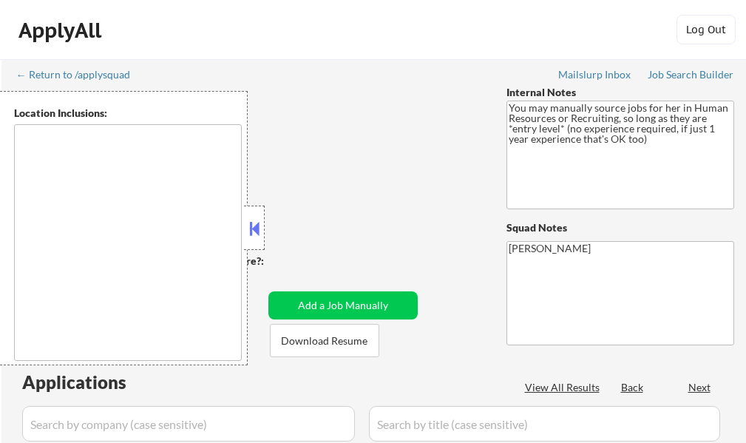
type textarea "It seems there is a misunderstanding in the location specified as "Remote." "Re…"
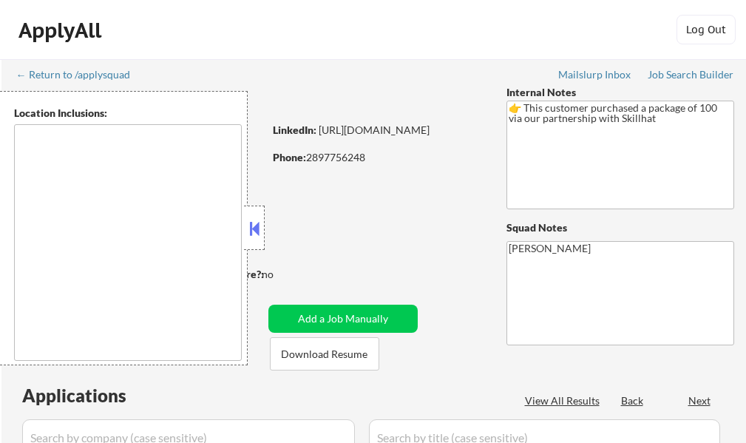
select select ""pending""
type textarea "[GEOGRAPHIC_DATA], ON [GEOGRAPHIC_DATA], ON [GEOGRAPHIC_DATA], ON [GEOGRAPHIC_D…"
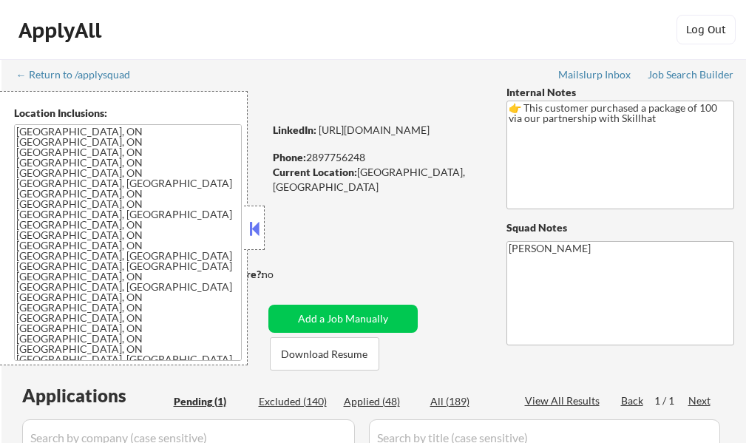
click at [270, 223] on div "← Return to /applysquad Mailslurp Inbox Job Search Builder [PERSON_NAME] User E…" at bounding box center [374, 331] width 738 height 544
click at [254, 231] on button at bounding box center [254, 228] width 16 height 22
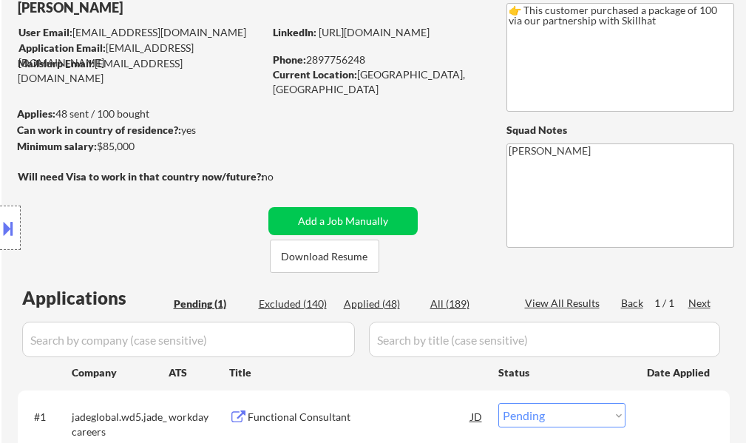
scroll to position [222, 0]
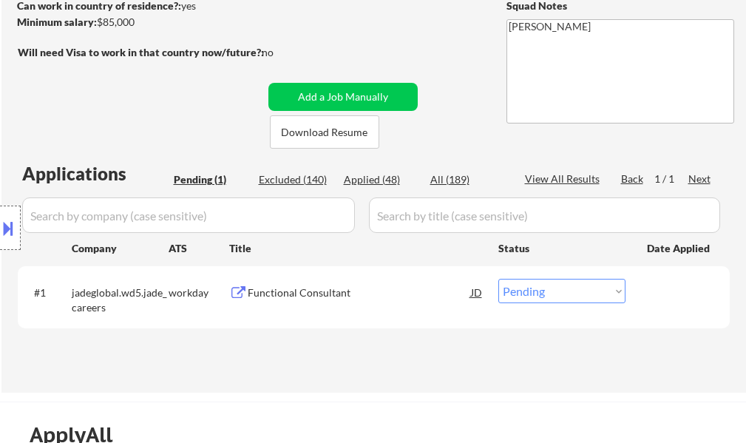
click at [283, 299] on div "Functional Consultant" at bounding box center [359, 293] width 223 height 15
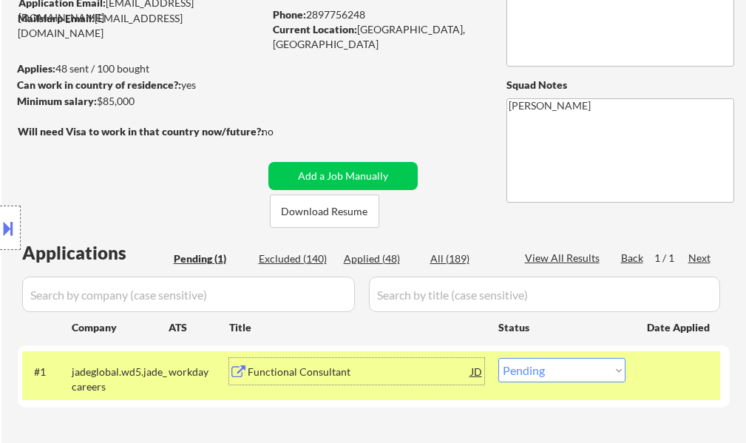
scroll to position [74, 0]
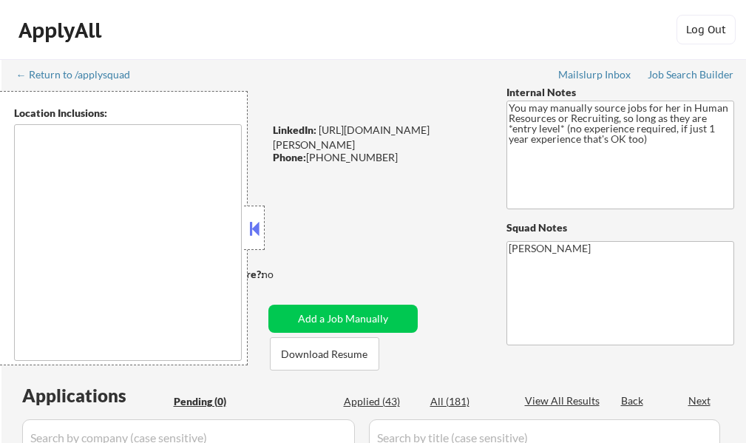
type textarea "It seems there is a misunderstanding in the location specified as "Remote." "Re…"
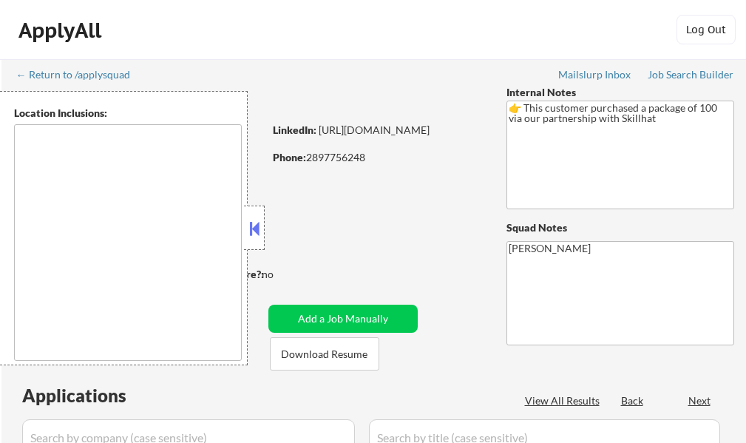
select select ""pending""
type textarea "Toronto, ON Etobicoke, ON Scarborough, ON North York, ON East York, ON York, ON…"
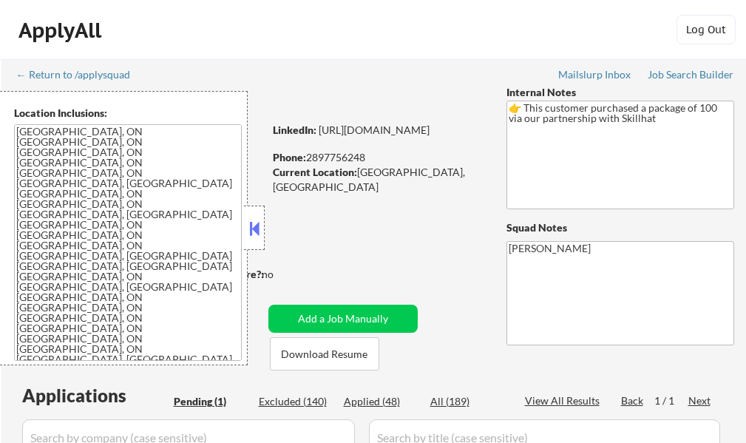
click at [249, 239] on button at bounding box center [254, 228] width 16 height 22
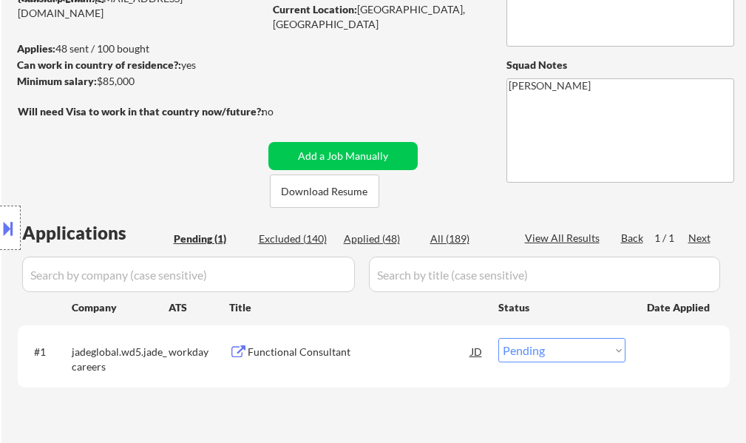
scroll to position [296, 0]
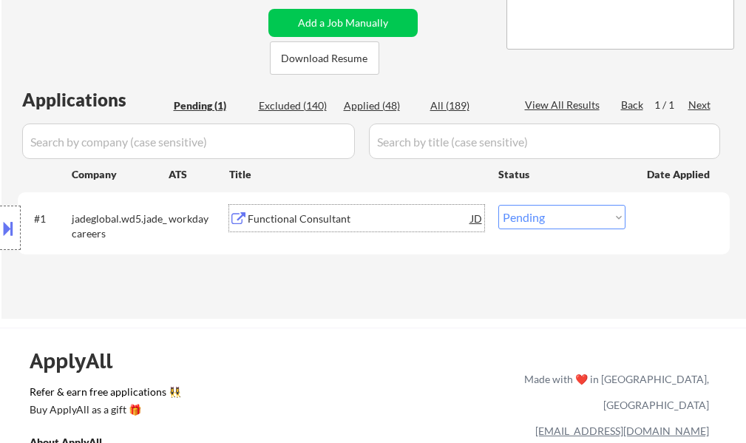
click at [323, 214] on div "Functional Consultant" at bounding box center [359, 219] width 223 height 15
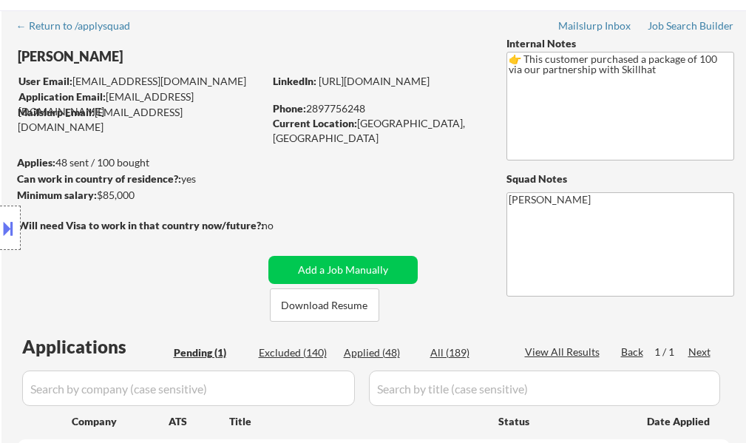
scroll to position [148, 0]
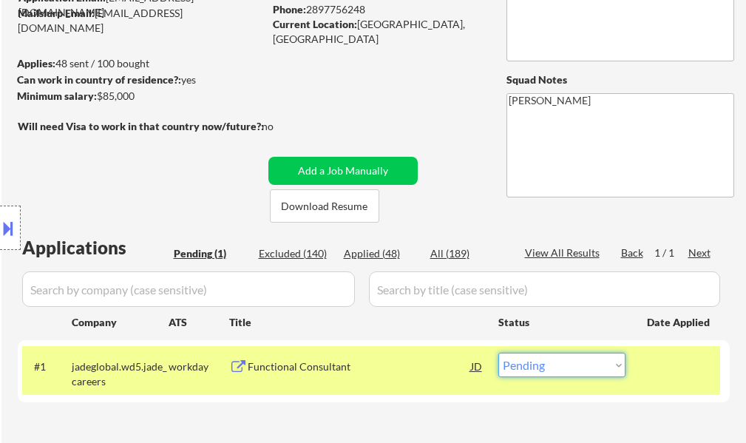
click at [565, 366] on select "Choose an option... Pending Applied Excluded (Questions) Excluded (Expired) Exc…" at bounding box center [562, 365] width 127 height 24
select select ""excluded""
click at [499, 353] on select "Choose an option... Pending Applied Excluded (Questions) Excluded (Expired) Exc…" at bounding box center [562, 365] width 127 height 24
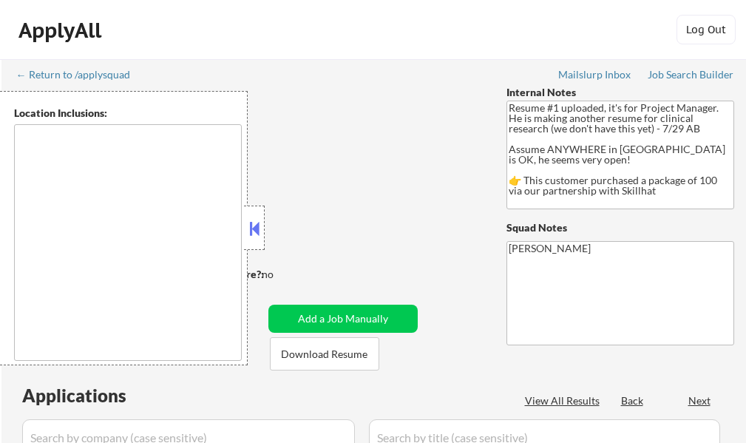
select select ""pending""
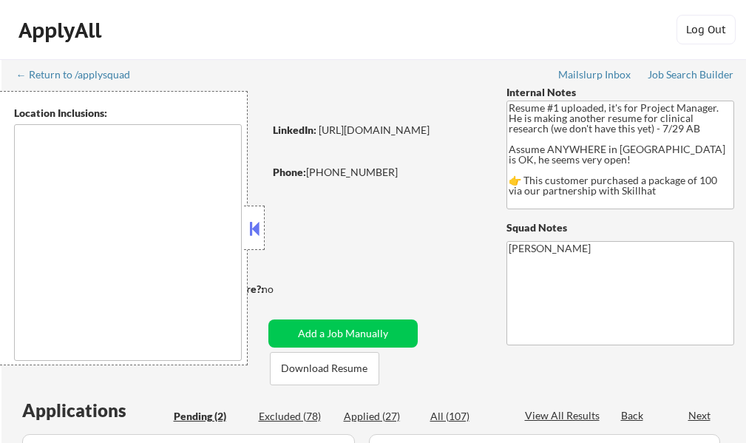
type textarea "country:[GEOGRAPHIC_DATA]"
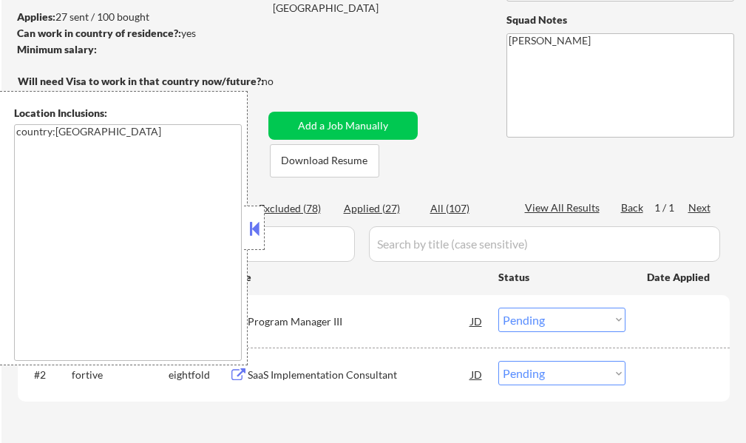
scroll to position [296, 0]
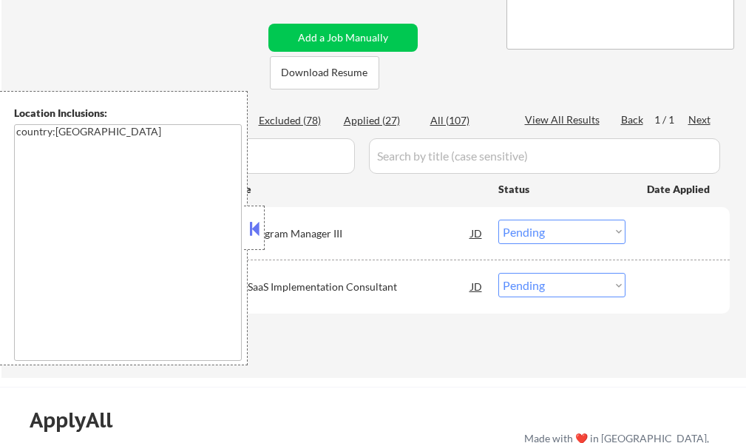
click at [256, 224] on button at bounding box center [254, 228] width 16 height 22
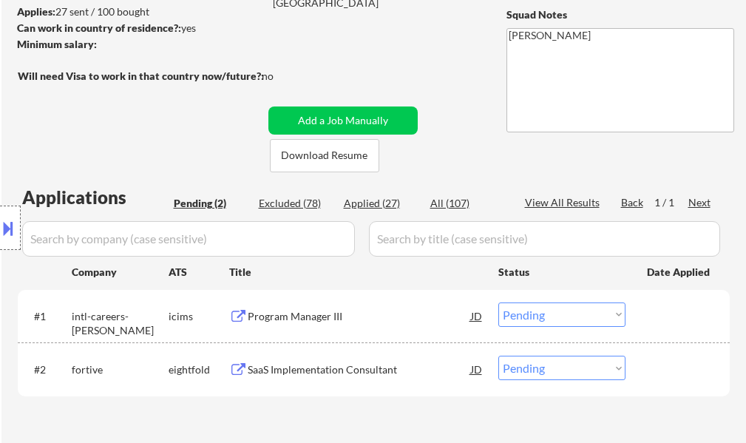
scroll to position [74, 0]
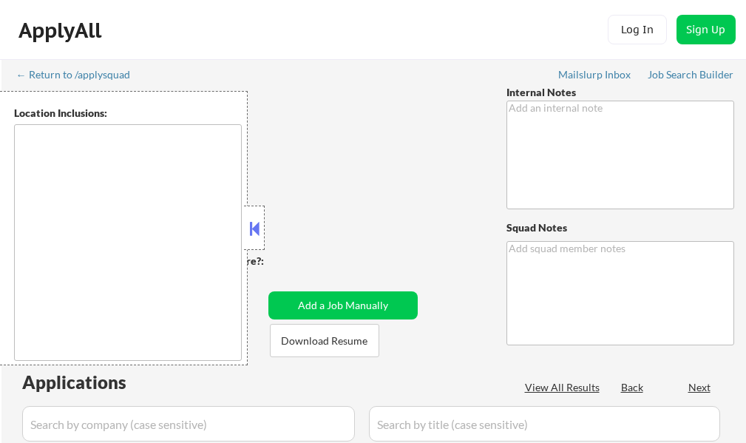
type textarea "Important: Needs visa transfer so be sure to check each job description to make…"
type textarea "[PERSON_NAME]"
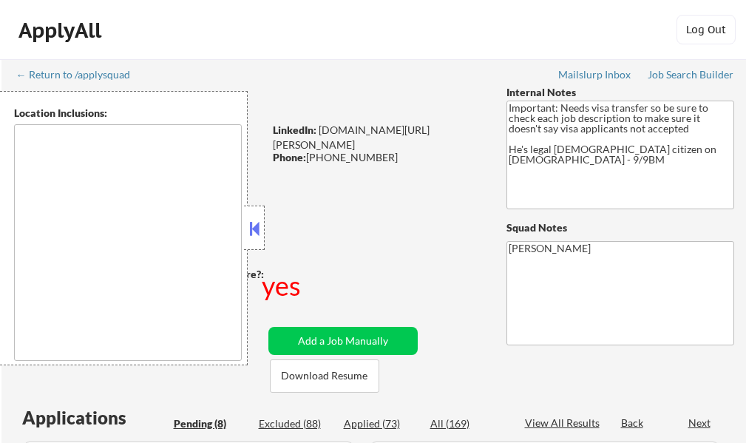
type textarea "[GEOGRAPHIC_DATA], [GEOGRAPHIC_DATA] [GEOGRAPHIC_DATA], [GEOGRAPHIC_DATA] [GEOG…"
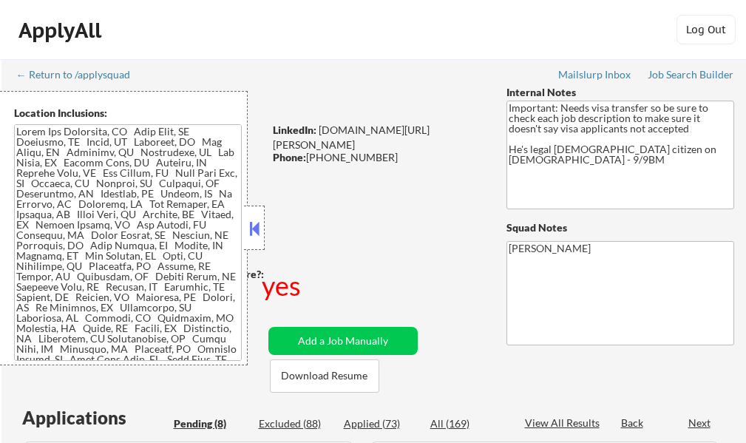
select select ""pending""
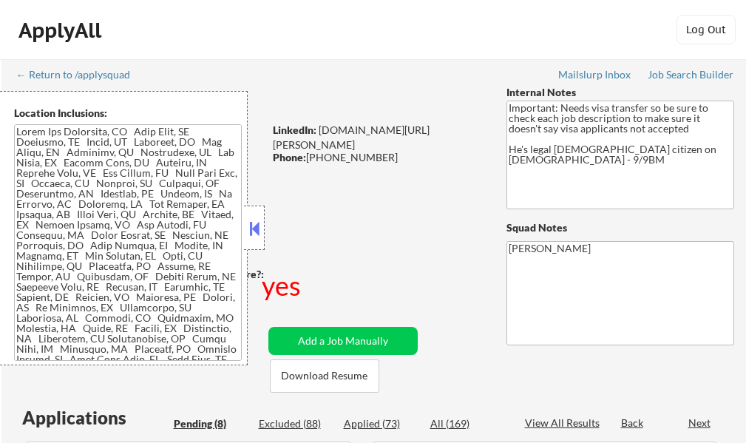
select select ""pending""
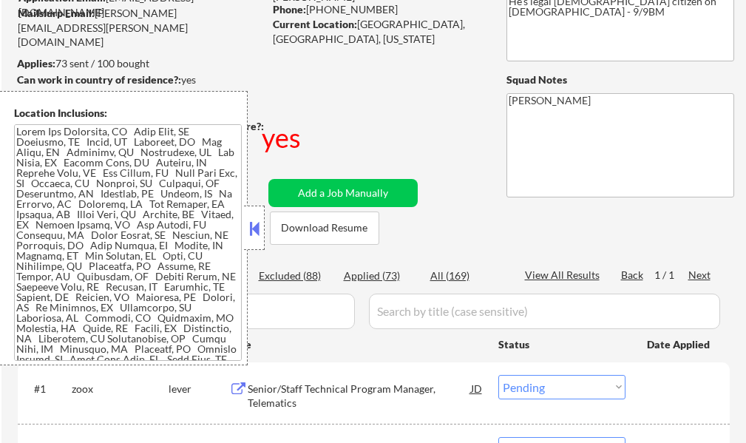
drag, startPoint x: 257, startPoint y: 218, endPoint x: 268, endPoint y: 201, distance: 19.9
click at [258, 218] on button at bounding box center [254, 228] width 16 height 22
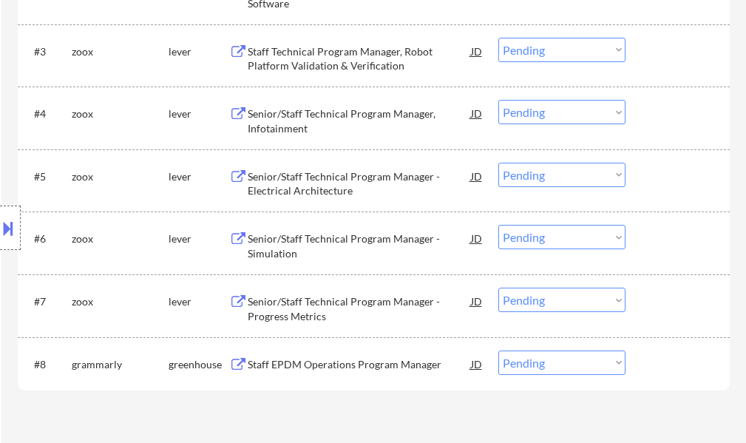
scroll to position [666, 0]
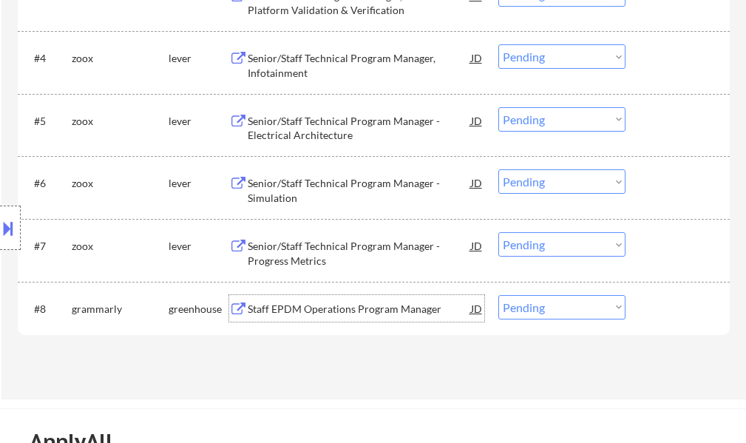
click at [411, 311] on div "Staff EPDM Operations Program Manager" at bounding box center [359, 309] width 223 height 15
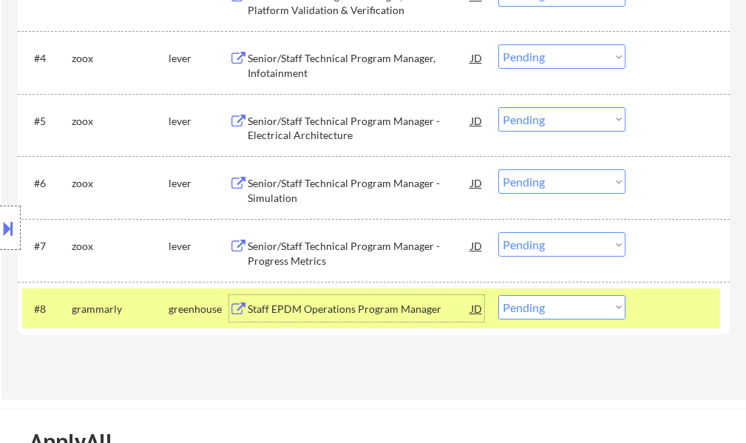
click at [544, 300] on select "Choose an option... Pending Applied Excluded (Questions) Excluded (Expired) Exc…" at bounding box center [562, 307] width 127 height 24
select select ""applied""
click at [499, 295] on select "Choose an option... Pending Applied Excluded (Questions) Excluded (Expired) Exc…" at bounding box center [562, 307] width 127 height 24
click at [665, 314] on div at bounding box center [679, 308] width 65 height 27
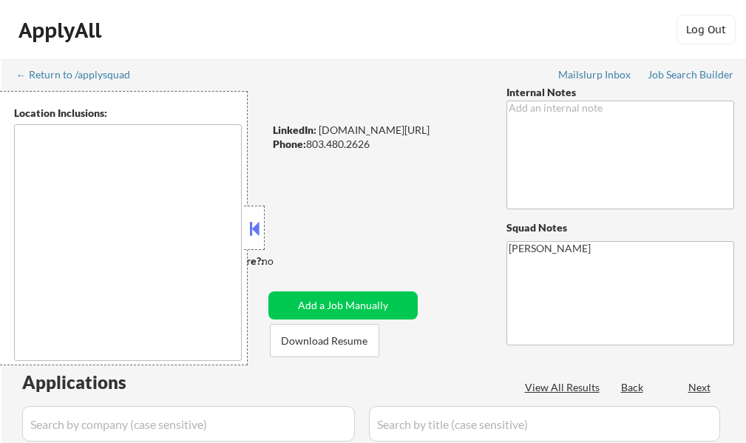
select select ""pending""
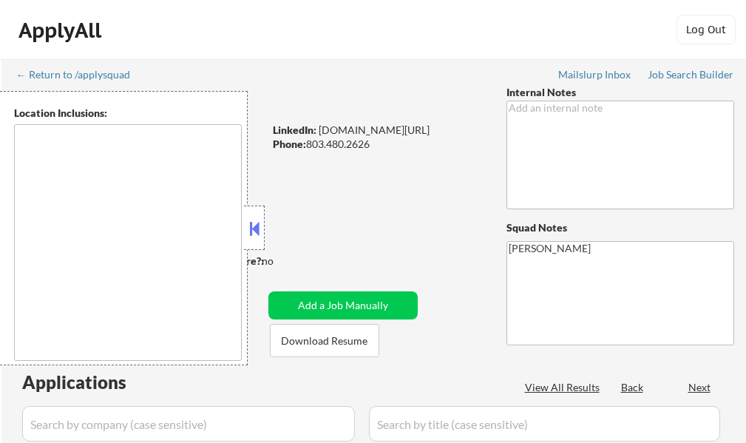
select select ""pending""
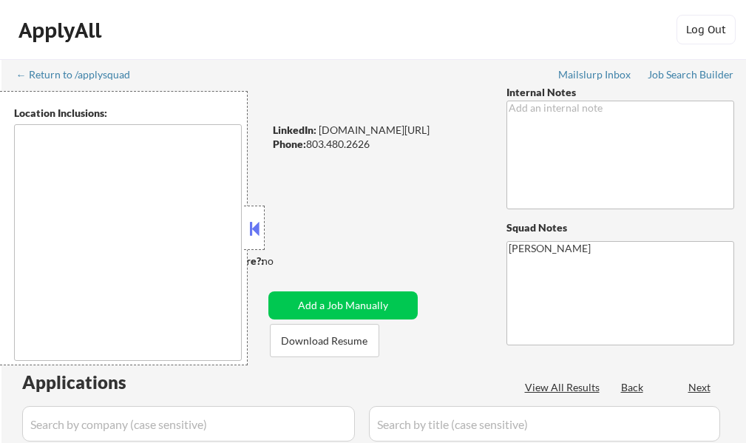
select select ""pending""
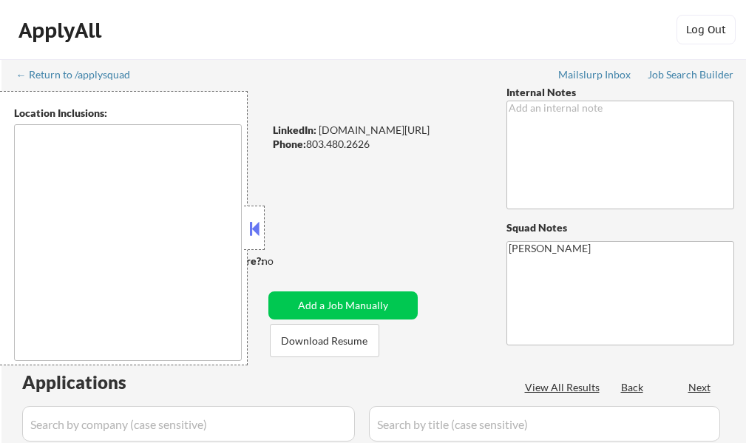
select select ""pending""
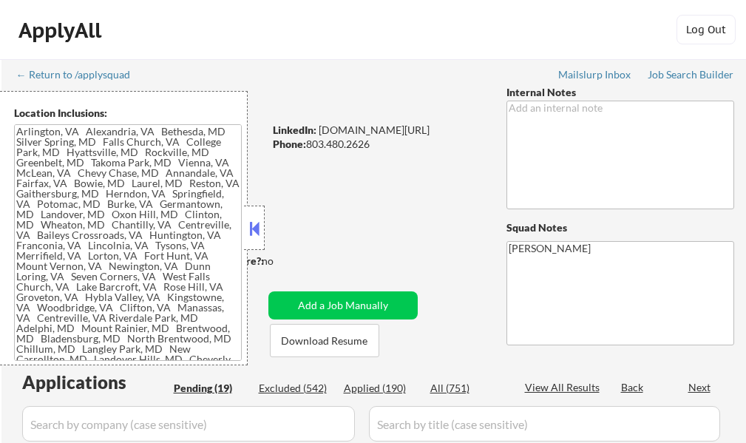
type textarea "[GEOGRAPHIC_DATA], [GEOGRAPHIC_DATA] [GEOGRAPHIC_DATA], [GEOGRAPHIC_DATA] [GEOG…"
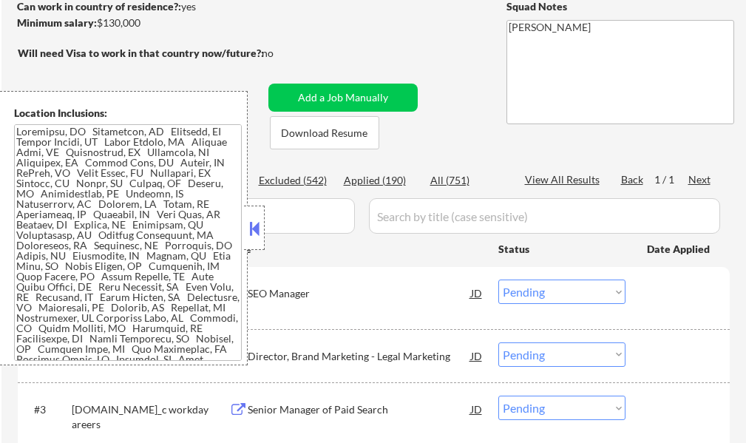
scroll to position [222, 0]
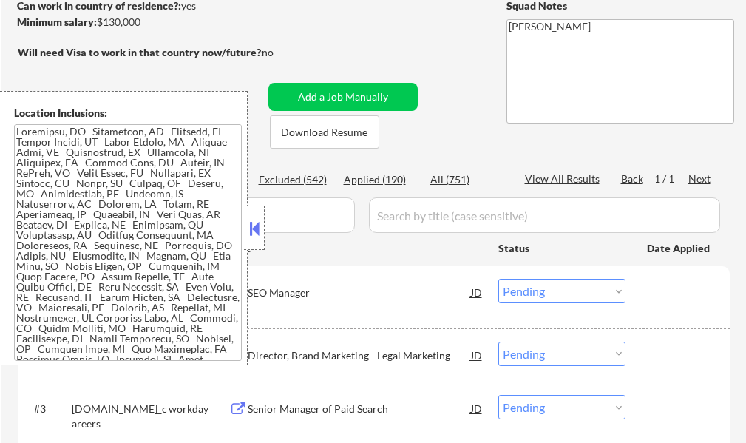
click at [261, 231] on button at bounding box center [254, 228] width 16 height 22
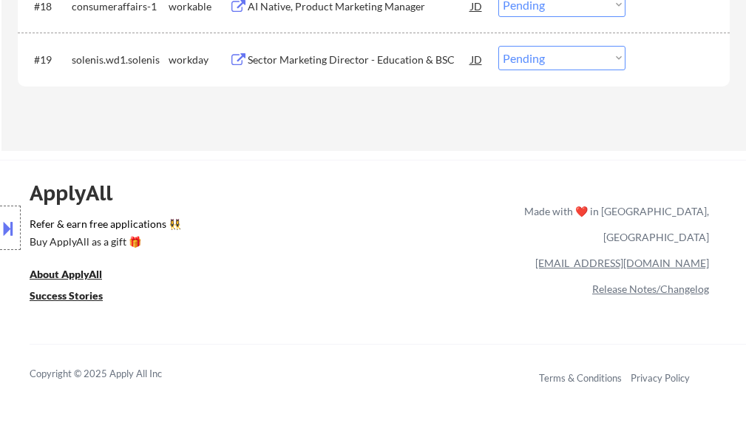
scroll to position [1258, 0]
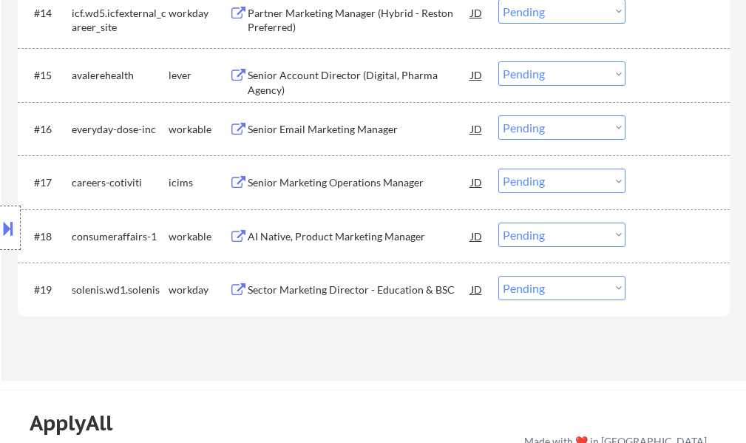
click at [306, 237] on div "AI Native, Product Marketing Manager" at bounding box center [359, 236] width 223 height 15
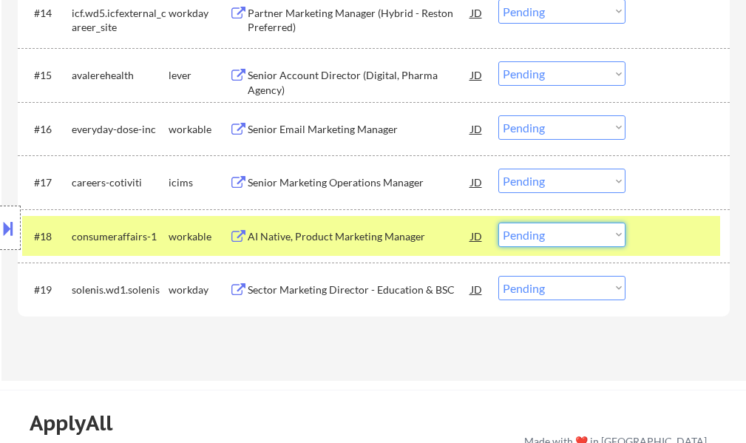
click at [502, 234] on select "Choose an option... Pending Applied Excluded (Questions) Excluded (Expired) Exc…" at bounding box center [562, 235] width 127 height 24
click at [499, 223] on select "Choose an option... Pending Applied Excluded (Questions) Excluded (Expired) Exc…" at bounding box center [562, 235] width 127 height 24
click at [673, 248] on div at bounding box center [679, 236] width 65 height 27
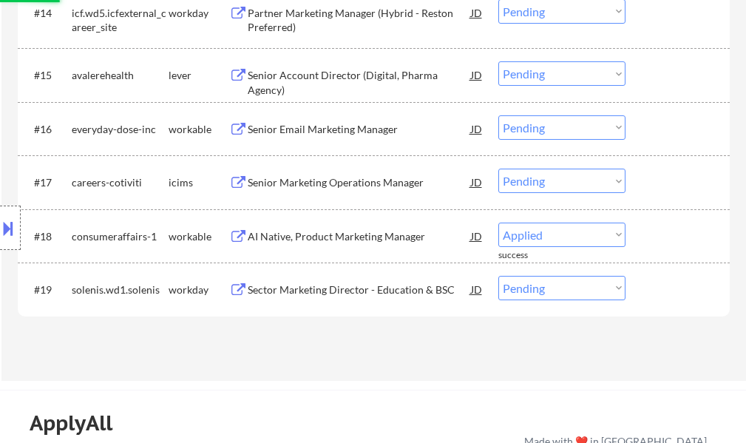
select select ""pending""
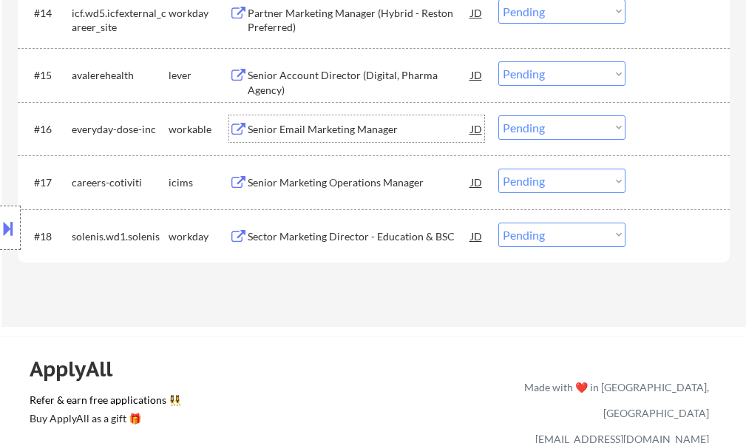
click at [355, 136] on div "Senior Email Marketing Manager" at bounding box center [359, 129] width 223 height 15
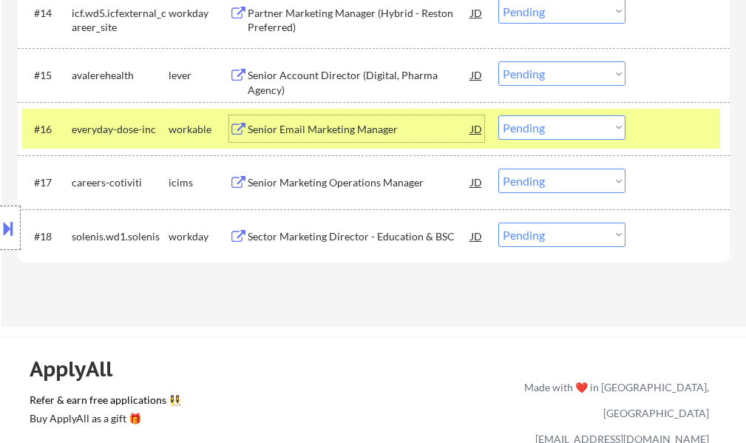
click at [540, 126] on select "Choose an option... Pending Applied Excluded (Questions) Excluded (Expired) Exc…" at bounding box center [562, 127] width 127 height 24
click at [499, 115] on select "Choose an option... Pending Applied Excluded (Questions) Excluded (Expired) Exc…" at bounding box center [562, 127] width 127 height 24
click at [662, 130] on div at bounding box center [679, 128] width 65 height 27
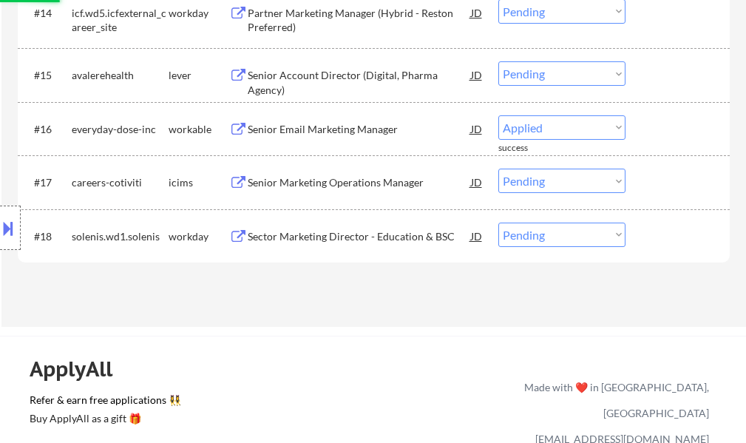
select select ""pending""
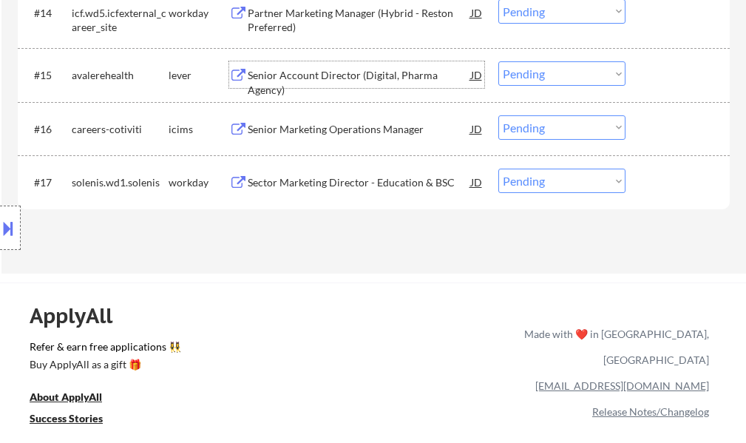
click at [383, 83] on div "Senior Account Director (Digital, Pharma Agency)" at bounding box center [359, 74] width 223 height 27
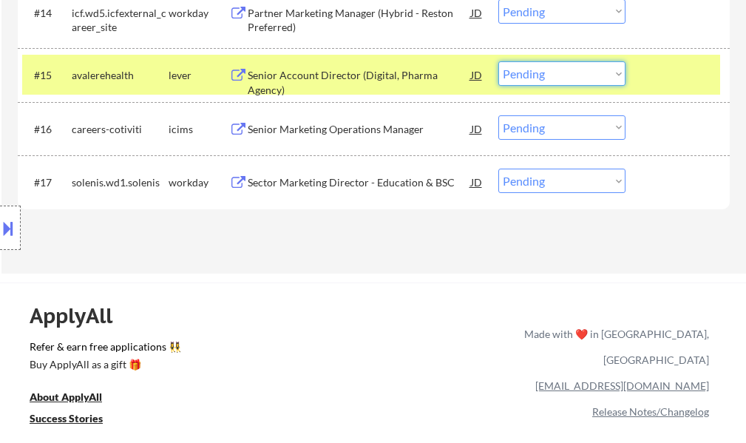
click at [505, 75] on select "Choose an option... Pending Applied Excluded (Questions) Excluded (Expired) Exc…" at bounding box center [562, 73] width 127 height 24
click at [499, 61] on select "Choose an option... Pending Applied Excluded (Questions) Excluded (Expired) Exc…" at bounding box center [562, 73] width 127 height 24
click at [654, 64] on div at bounding box center [679, 74] width 65 height 27
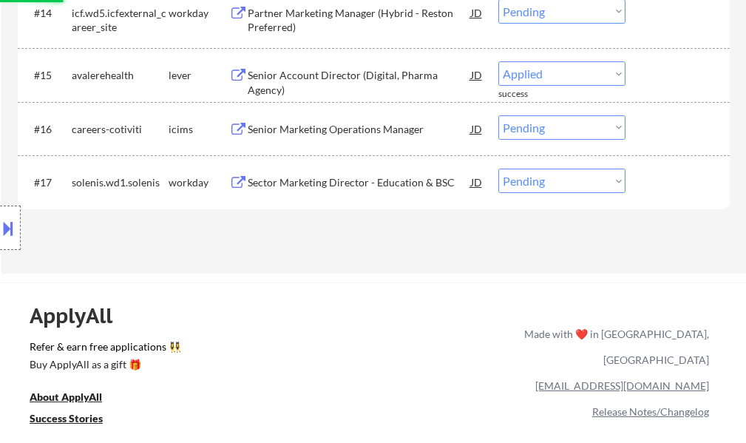
select select ""pending""
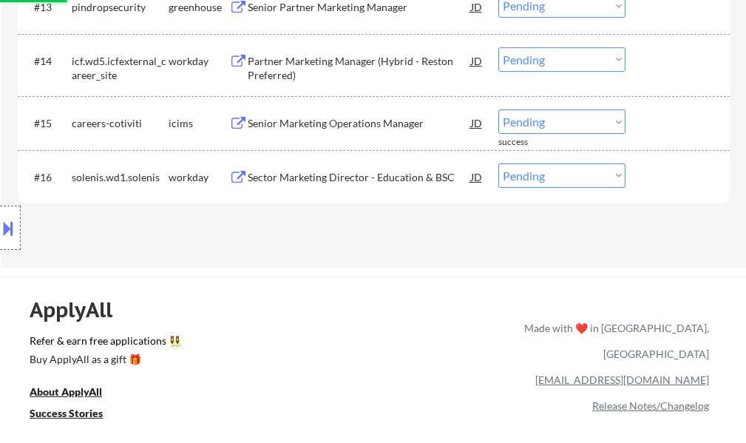
scroll to position [1184, 0]
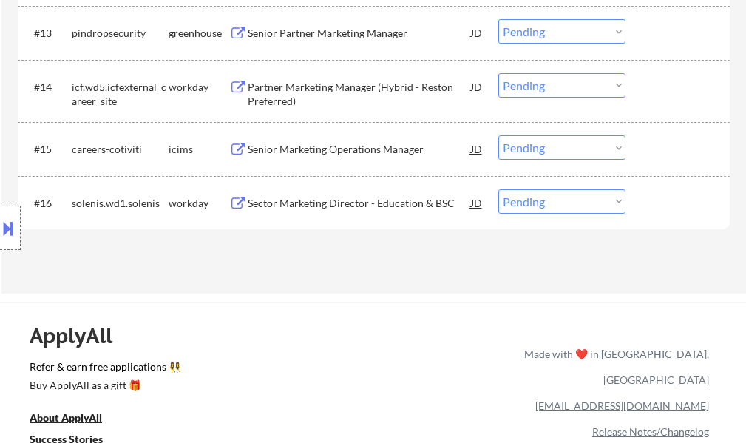
click at [307, 29] on div "Senior Partner Marketing Manager" at bounding box center [359, 33] width 223 height 15
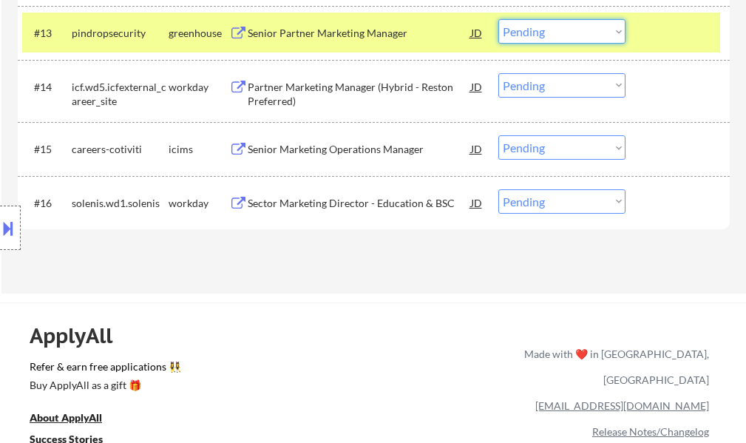
click at [527, 29] on select "Choose an option... Pending Applied Excluded (Questions) Excluded (Expired) Exc…" at bounding box center [562, 31] width 127 height 24
click at [499, 19] on select "Choose an option... Pending Applied Excluded (Questions) Excluded (Expired) Exc…" at bounding box center [562, 31] width 127 height 24
click at [645, 39] on div "#13 pindropsecurity greenhouse Senior Partner Marketing Manager JD Choose an op…" at bounding box center [371, 33] width 698 height 40
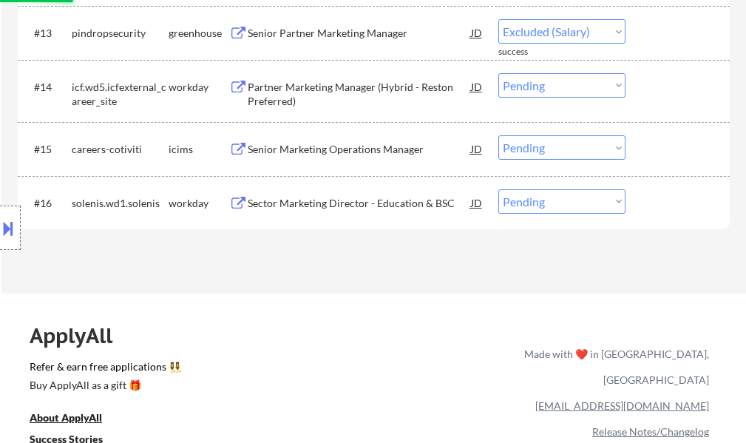
select select ""pending""
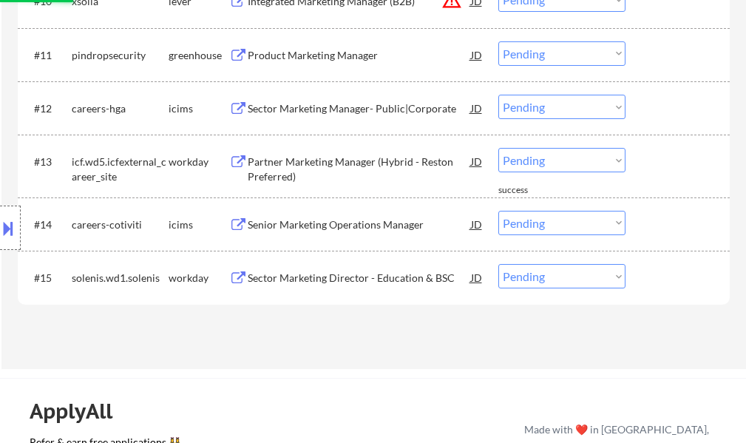
scroll to position [1036, 0]
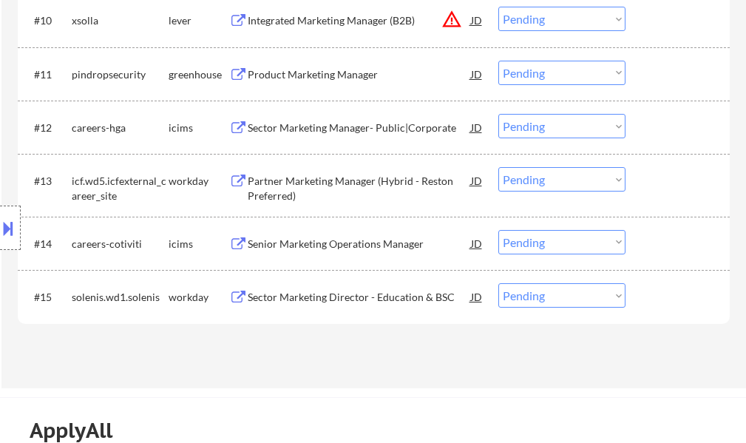
click at [318, 79] on div "Product Marketing Manager" at bounding box center [359, 74] width 223 height 15
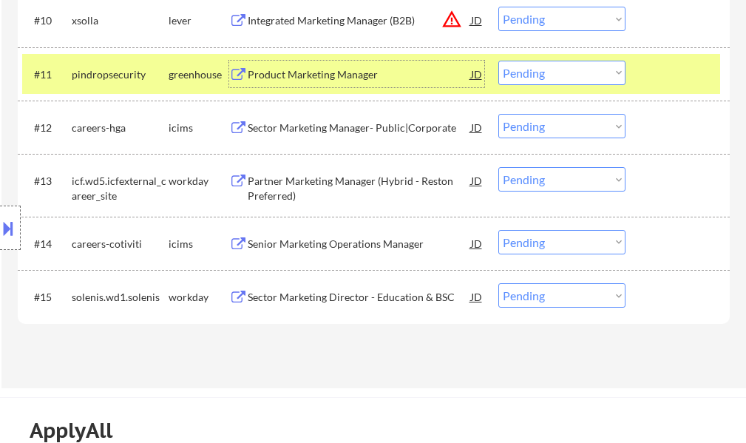
click at [551, 78] on select "Choose an option... Pending Applied Excluded (Questions) Excluded (Expired) Exc…" at bounding box center [562, 73] width 127 height 24
click at [499, 61] on select "Choose an option... Pending Applied Excluded (Questions) Excluded (Expired) Exc…" at bounding box center [562, 73] width 127 height 24
click at [661, 67] on div at bounding box center [679, 74] width 65 height 27
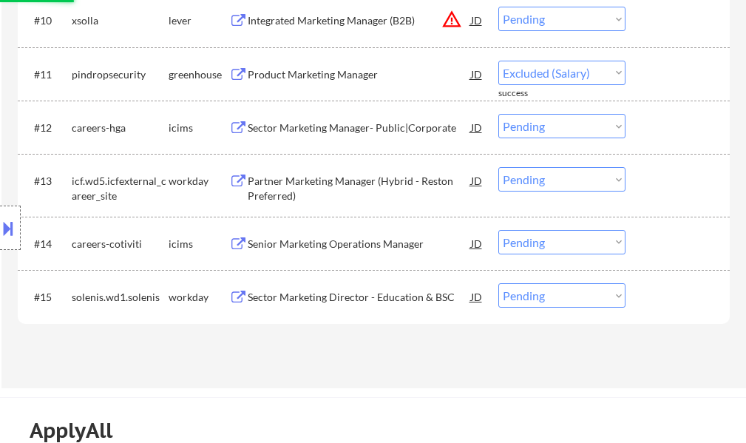
select select ""pending""
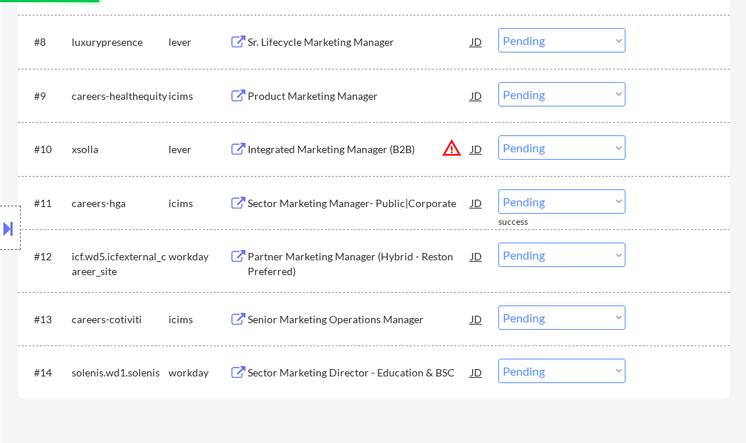
scroll to position [888, 0]
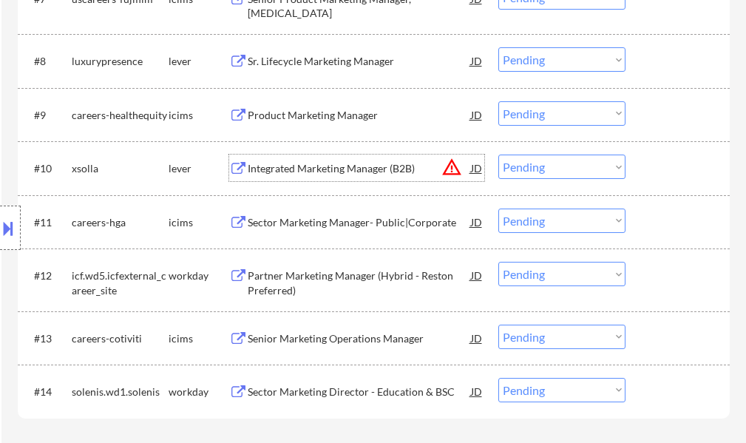
click at [286, 169] on div "Integrated Marketing Manager (B2B)" at bounding box center [359, 168] width 223 height 15
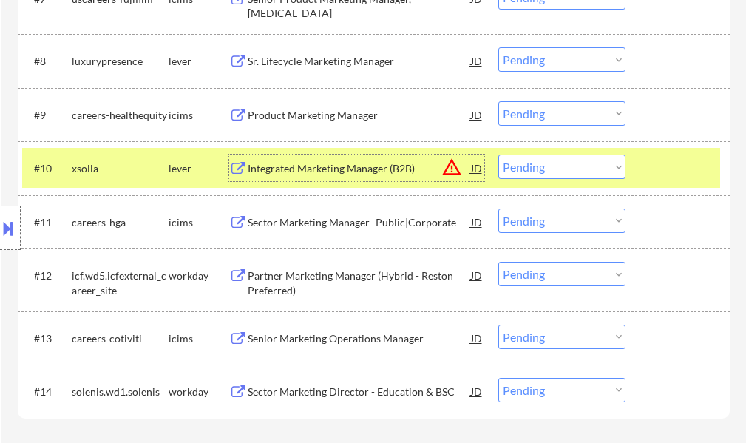
click at [549, 160] on select "Choose an option... Pending Applied Excluded (Questions) Excluded (Expired) Exc…" at bounding box center [562, 167] width 127 height 24
click at [499, 155] on select "Choose an option... Pending Applied Excluded (Questions) Excluded (Expired) Exc…" at bounding box center [562, 167] width 127 height 24
click at [651, 164] on div at bounding box center [679, 168] width 65 height 27
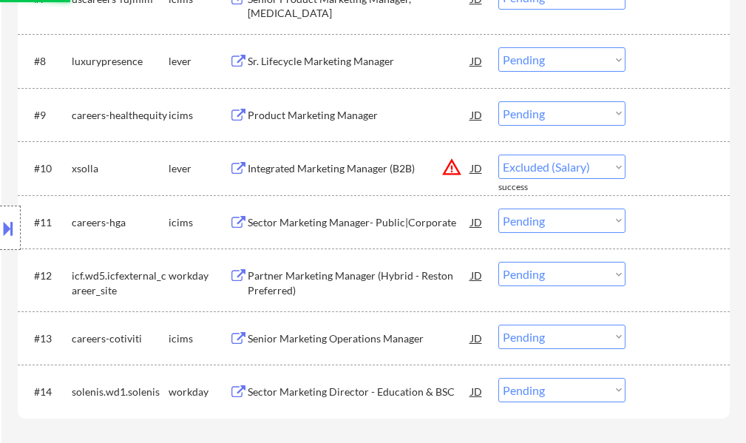
select select ""pending""
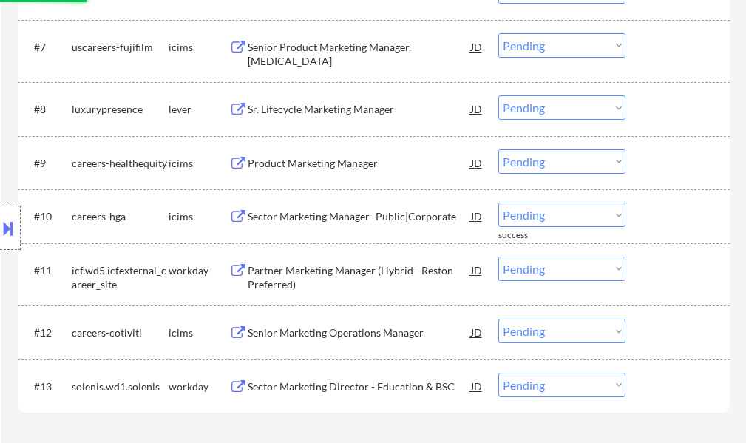
scroll to position [814, 0]
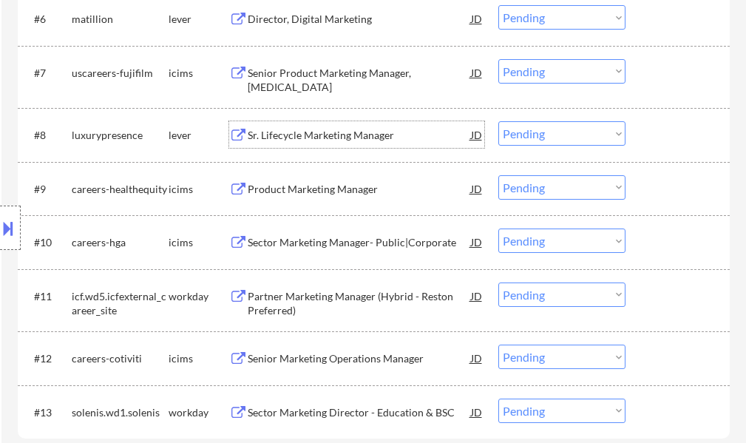
click at [326, 138] on div "Sr. Lifecycle Marketing Manager" at bounding box center [359, 135] width 223 height 15
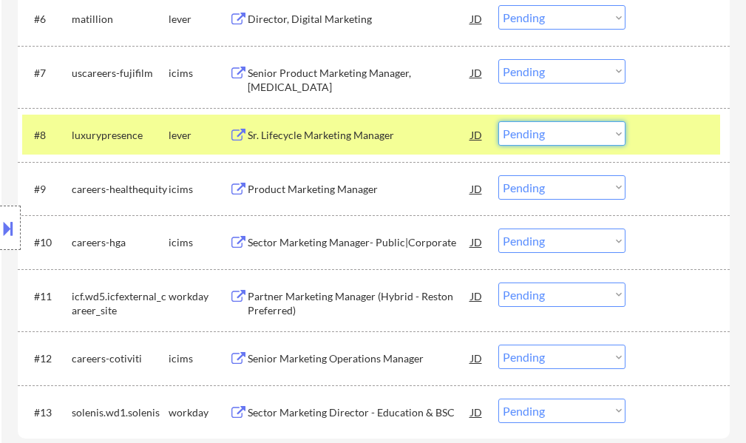
click at [570, 137] on select "Choose an option... Pending Applied Excluded (Questions) Excluded (Expired) Exc…" at bounding box center [562, 133] width 127 height 24
click at [499, 121] on select "Choose an option... Pending Applied Excluded (Questions) Excluded (Expired) Exc…" at bounding box center [562, 133] width 127 height 24
click at [681, 130] on div at bounding box center [679, 134] width 65 height 27
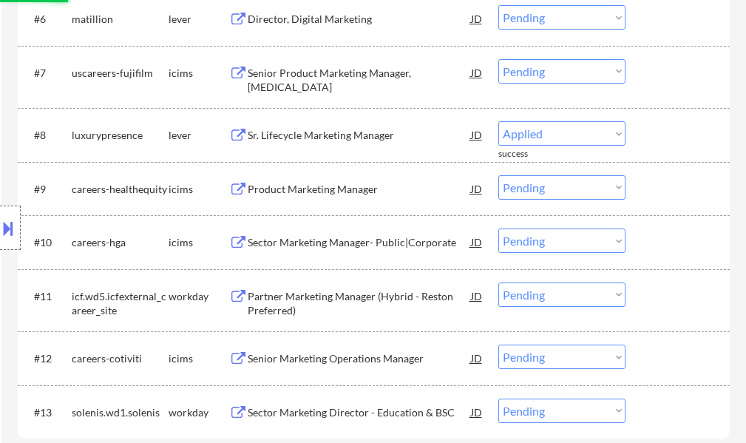
select select ""pending""
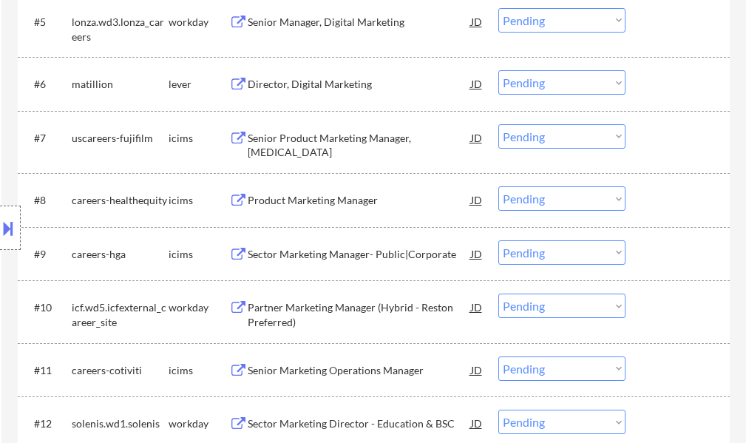
scroll to position [666, 0]
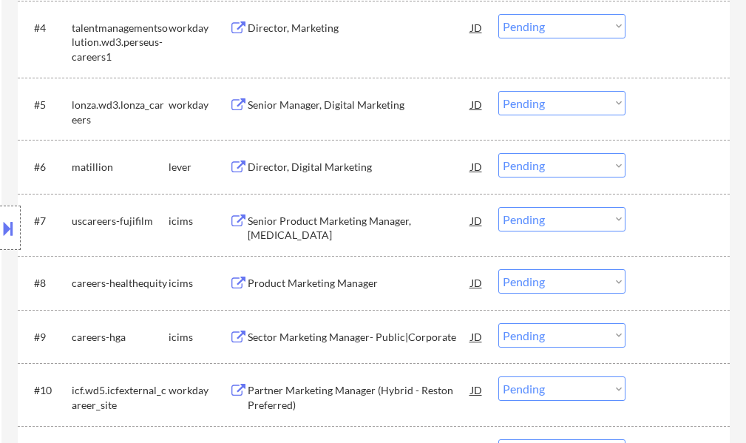
click at [301, 172] on div "Director, Digital Marketing" at bounding box center [359, 167] width 223 height 15
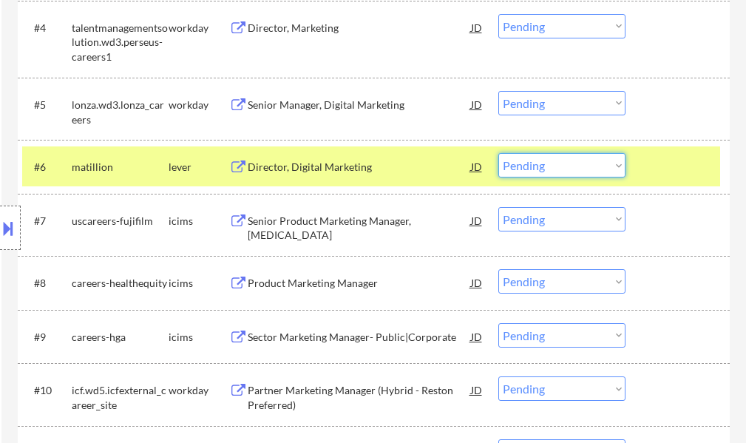
click at [520, 163] on select "Choose an option... Pending Applied Excluded (Questions) Excluded (Expired) Exc…" at bounding box center [562, 165] width 127 height 24
click at [499, 153] on select "Choose an option... Pending Applied Excluded (Questions) Excluded (Expired) Exc…" at bounding box center [562, 165] width 127 height 24
click at [676, 174] on div at bounding box center [679, 166] width 65 height 27
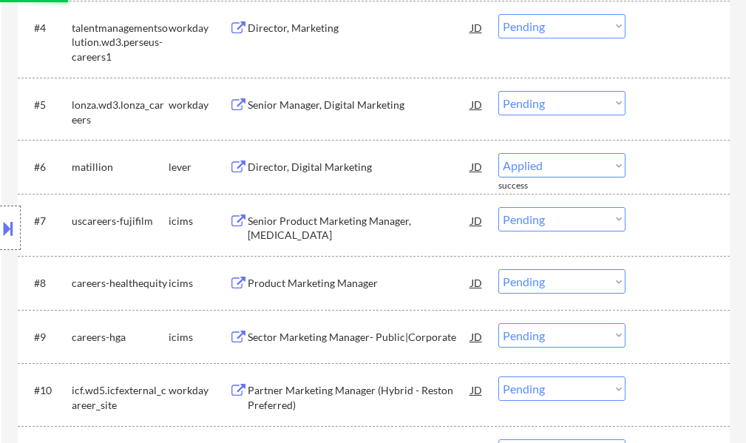
select select ""pending""
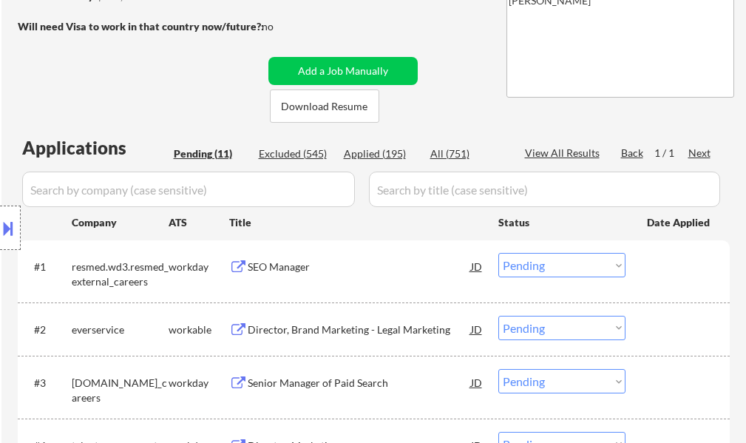
scroll to position [222, 0]
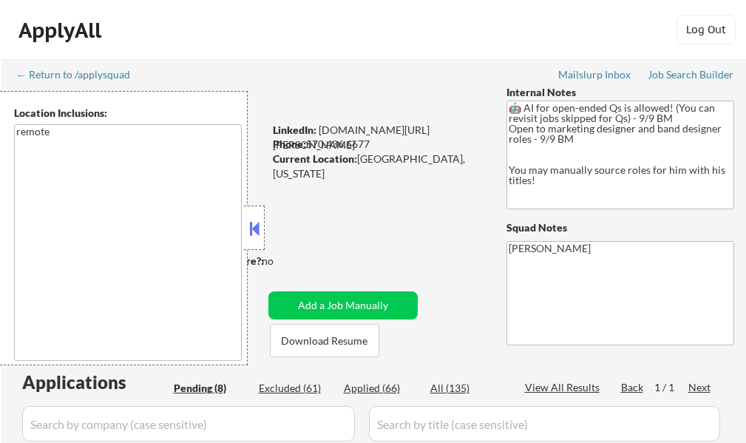
select select ""pending""
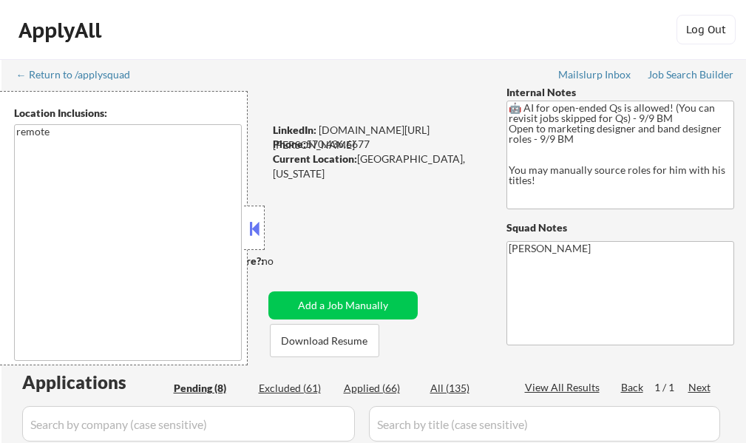
select select ""pending""
drag, startPoint x: 0, startPoint y: 0, endPoint x: 260, endPoint y: 226, distance: 344.0
click at [260, 226] on button at bounding box center [254, 228] width 16 height 22
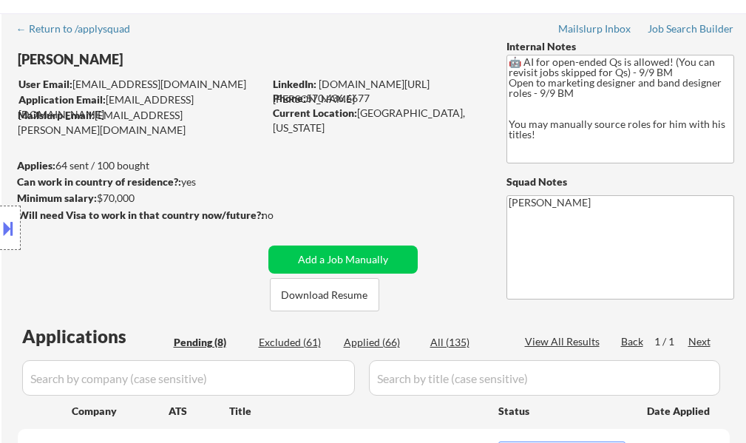
scroll to position [222, 0]
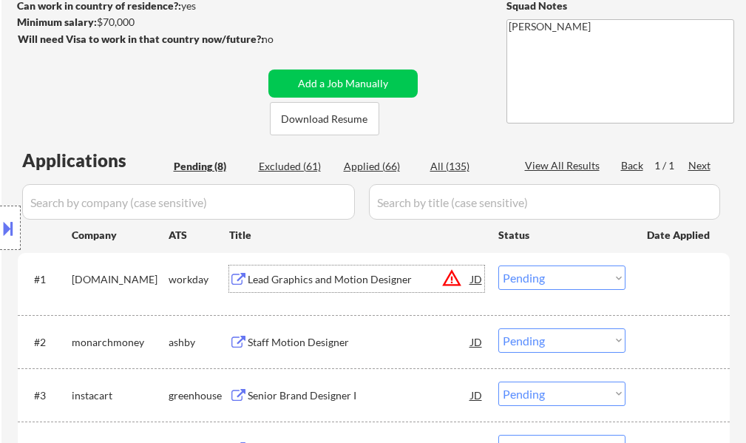
click at [339, 283] on div "Lead Graphics and Motion Designer" at bounding box center [359, 279] width 223 height 15
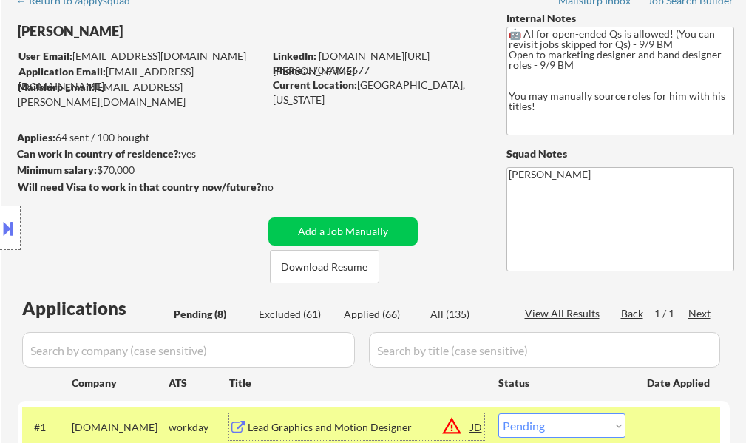
scroll to position [296, 0]
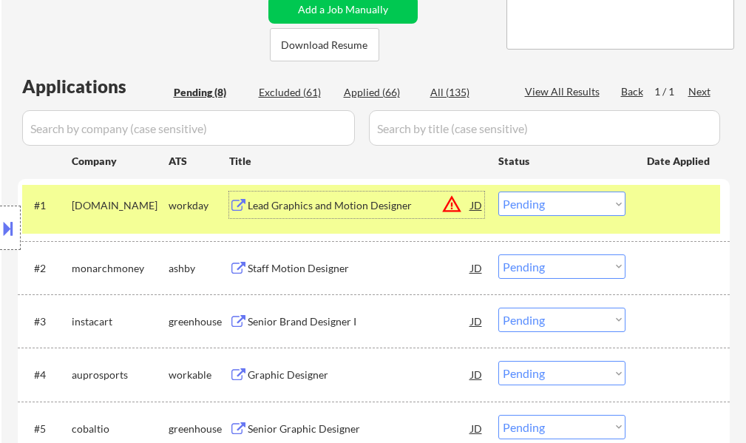
click at [649, 210] on div at bounding box center [679, 205] width 65 height 27
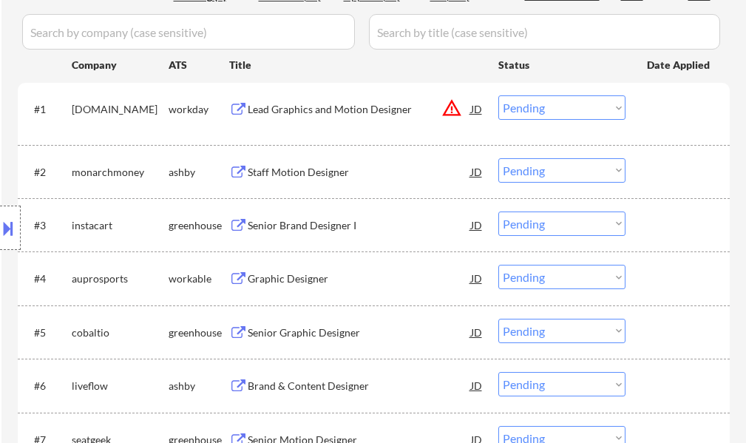
scroll to position [370, 0]
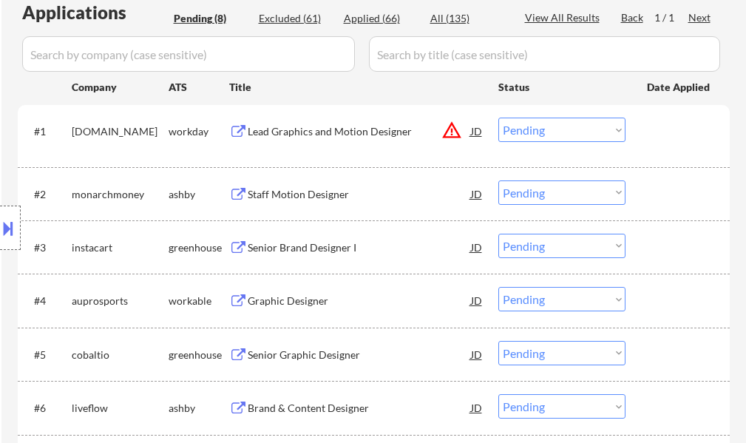
click at [303, 188] on div "Staff Motion Designer" at bounding box center [359, 194] width 223 height 15
